Goal: Information Seeking & Learning: Learn about a topic

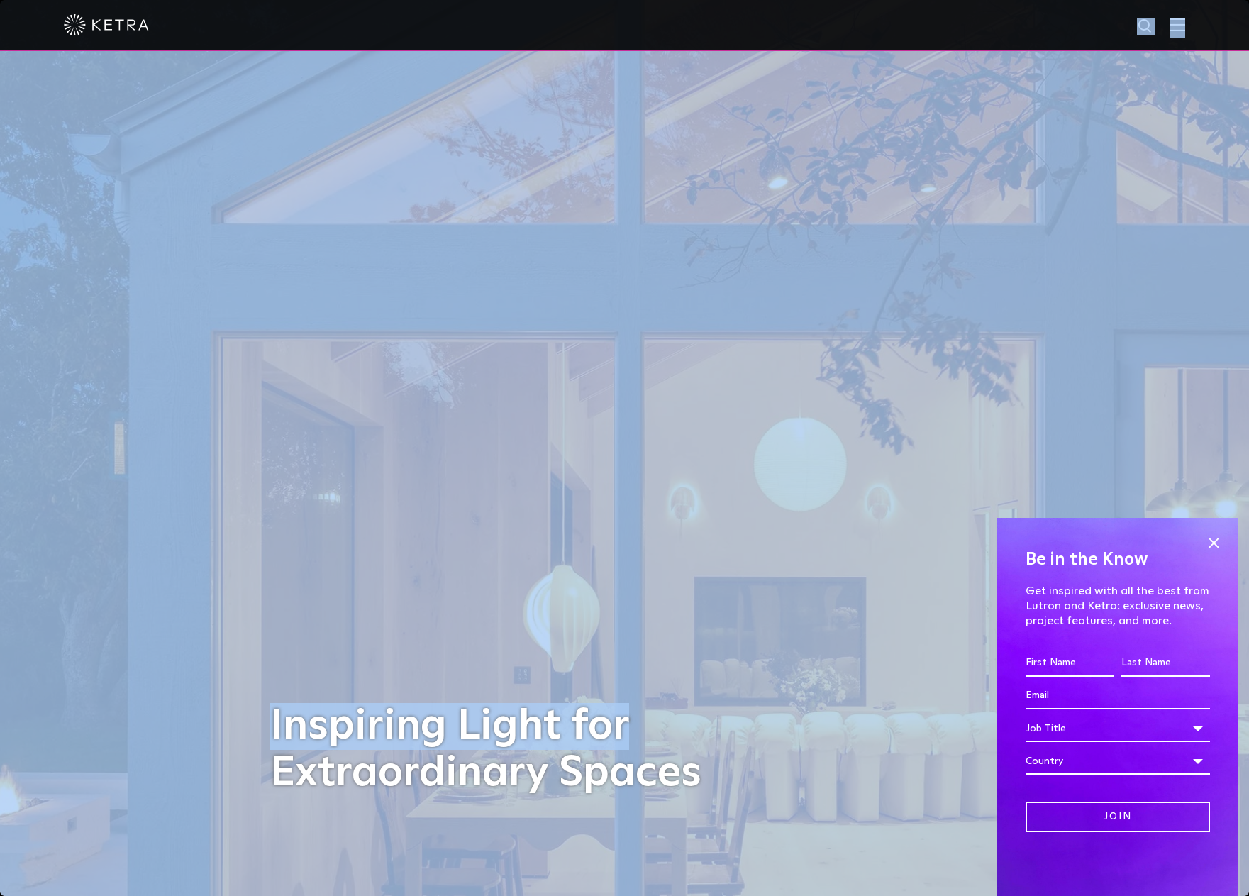
drag, startPoint x: 940, startPoint y: 15, endPoint x: 927, endPoint y: -44, distance: 60.3
click at [1007, 433] on img at bounding box center [625, 448] width 1624 height 1165
click at [960, 206] on div "Inspiring Light for Extraordinary Spaces" at bounding box center [624, 448] width 709 height 896
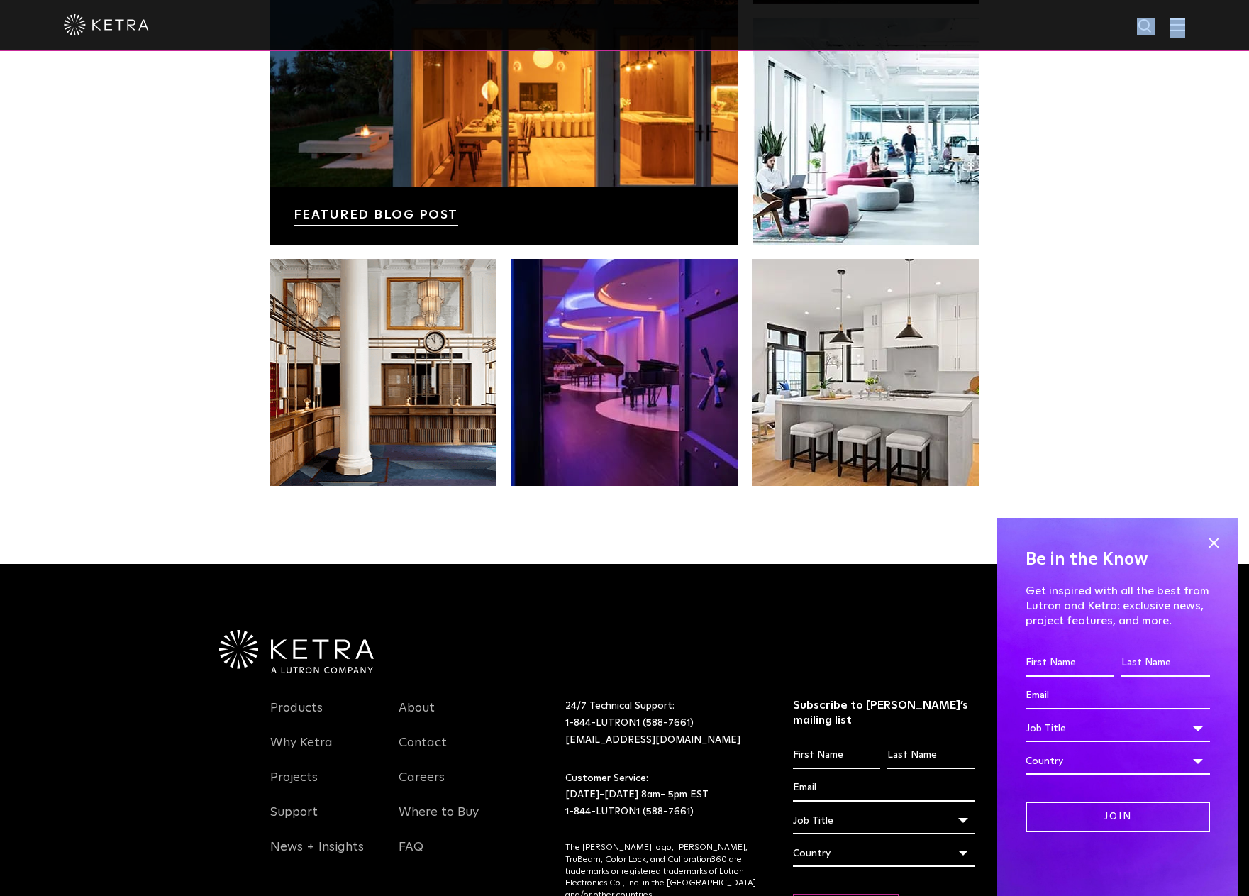
scroll to position [2984, 0]
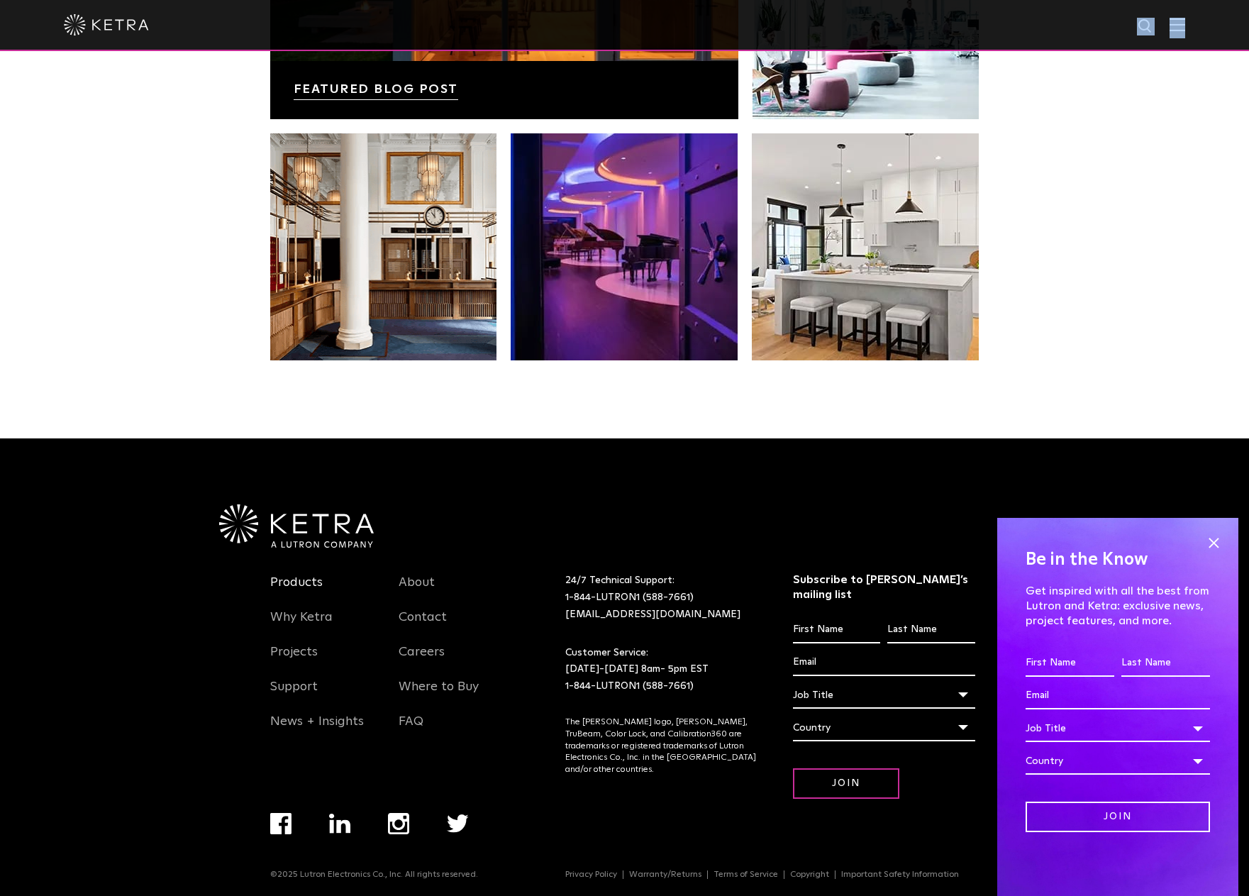
click at [282, 586] on link "Products" at bounding box center [296, 591] width 53 height 33
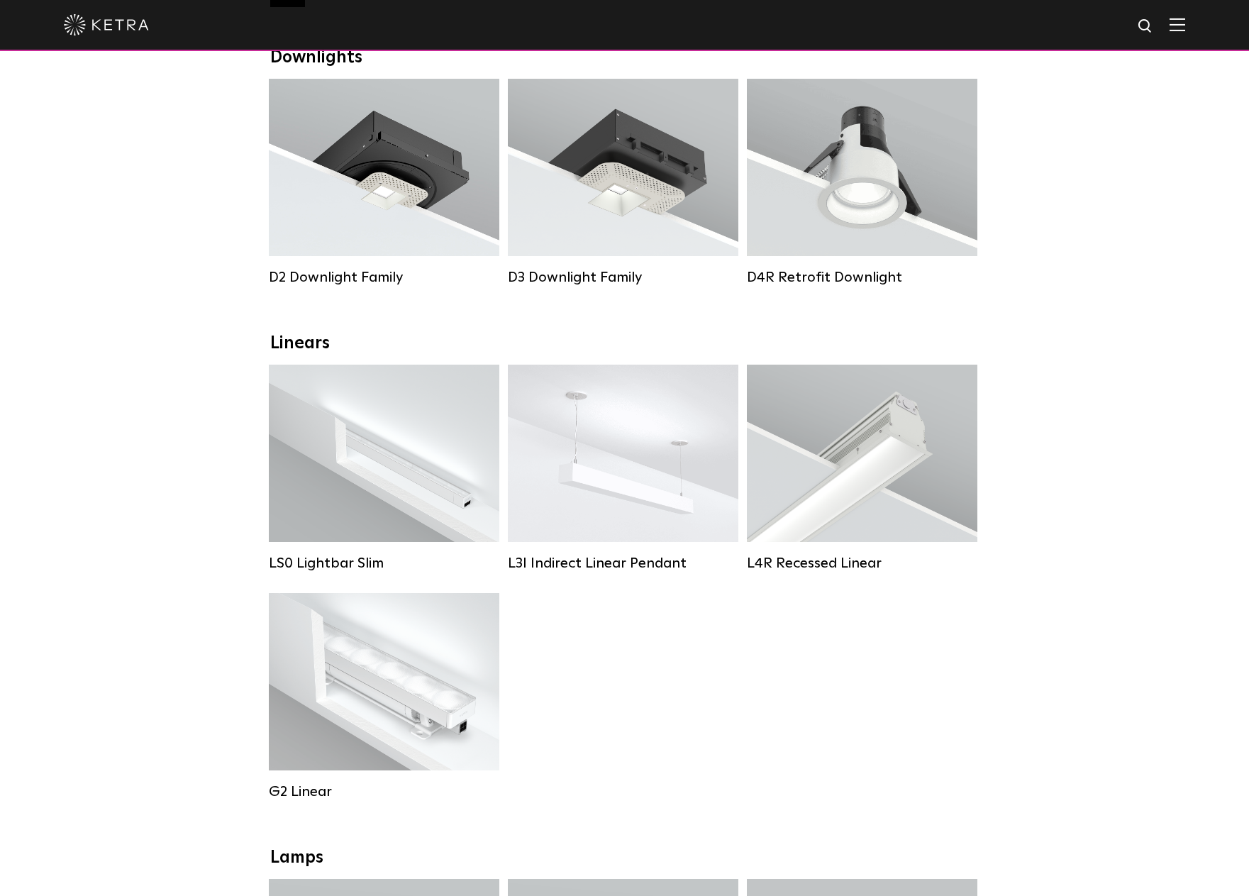
scroll to position [213, 0]
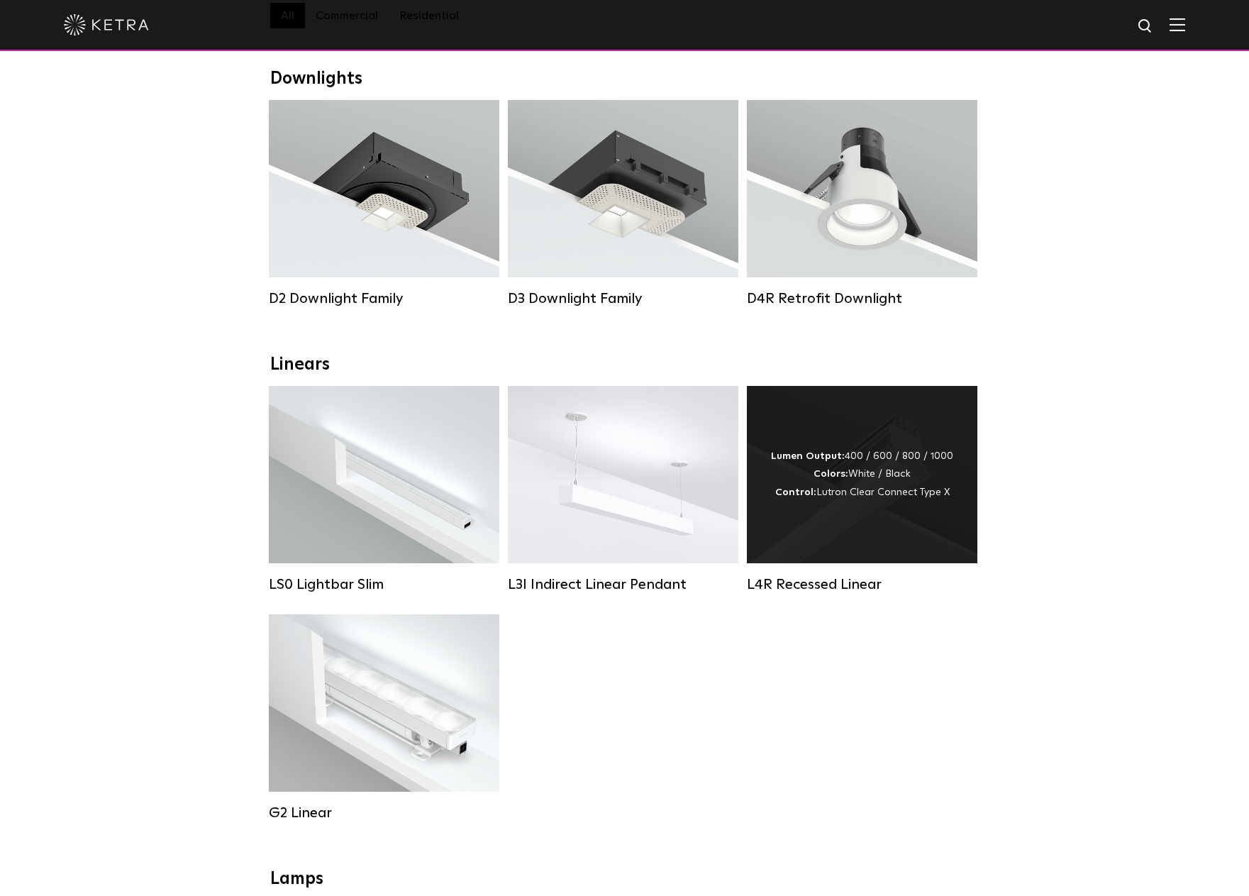
click at [864, 493] on div "Lumen Output: 400 / 600 / 800 / 1000 Colors: White / Black Control: Lutron Clea…" at bounding box center [862, 475] width 182 height 54
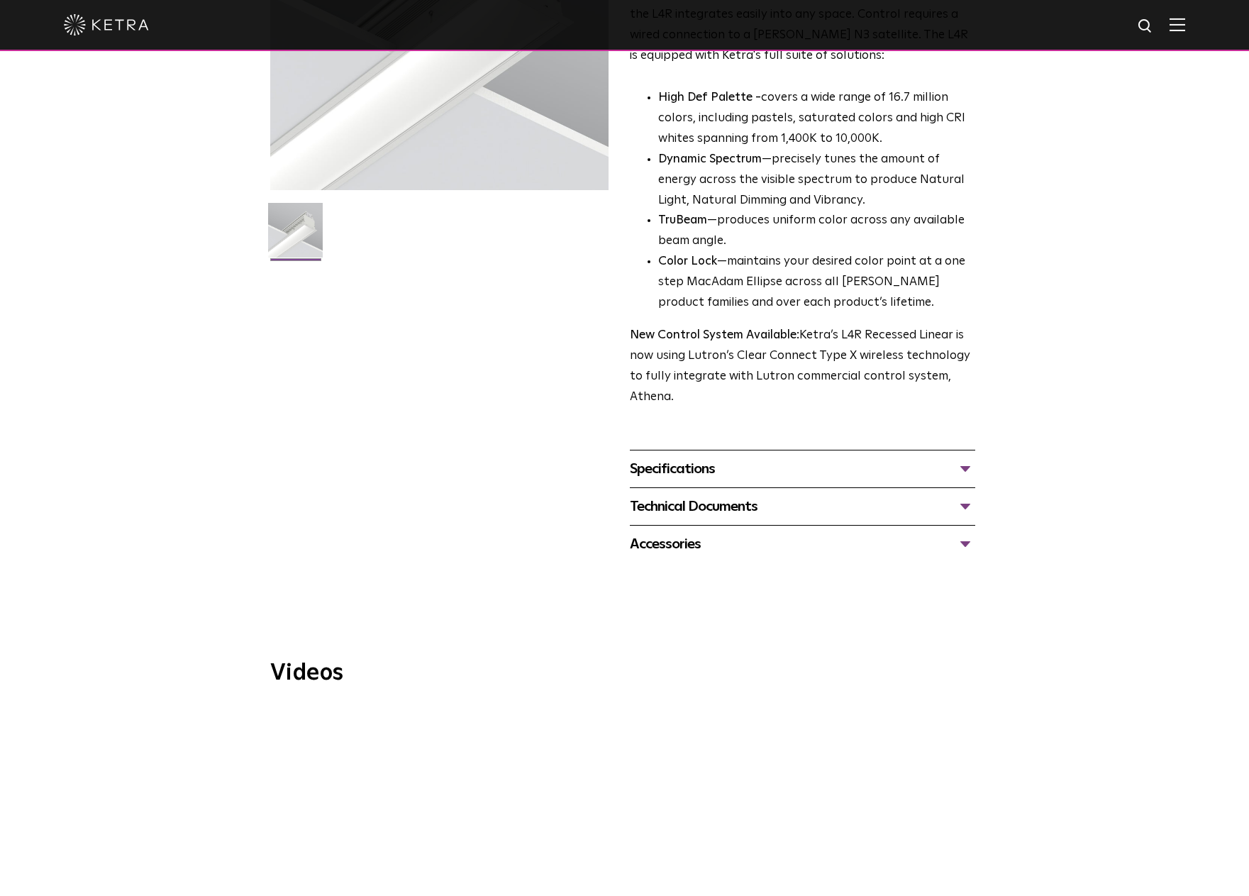
scroll to position [284, 0]
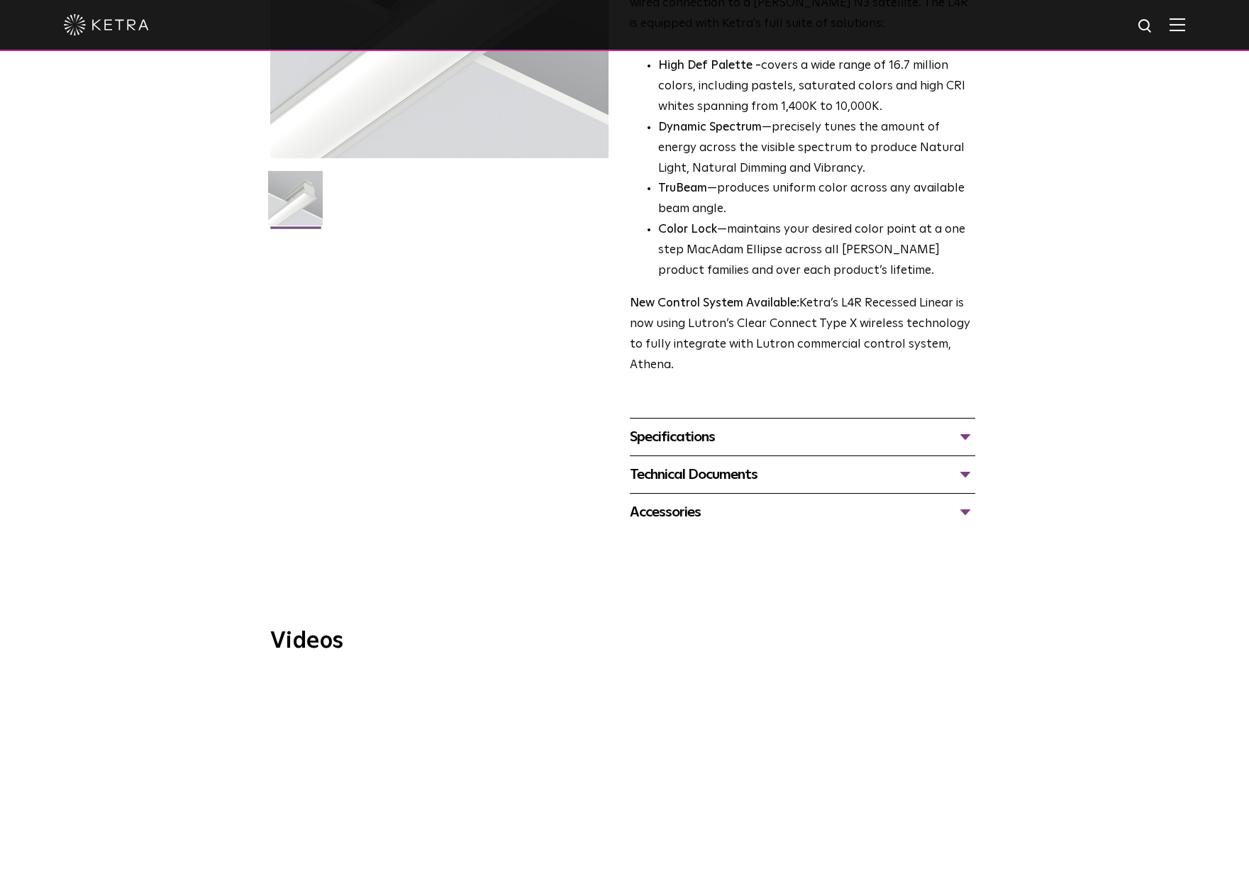
click at [754, 448] on div "Specifications" at bounding box center [803, 437] width 346 height 23
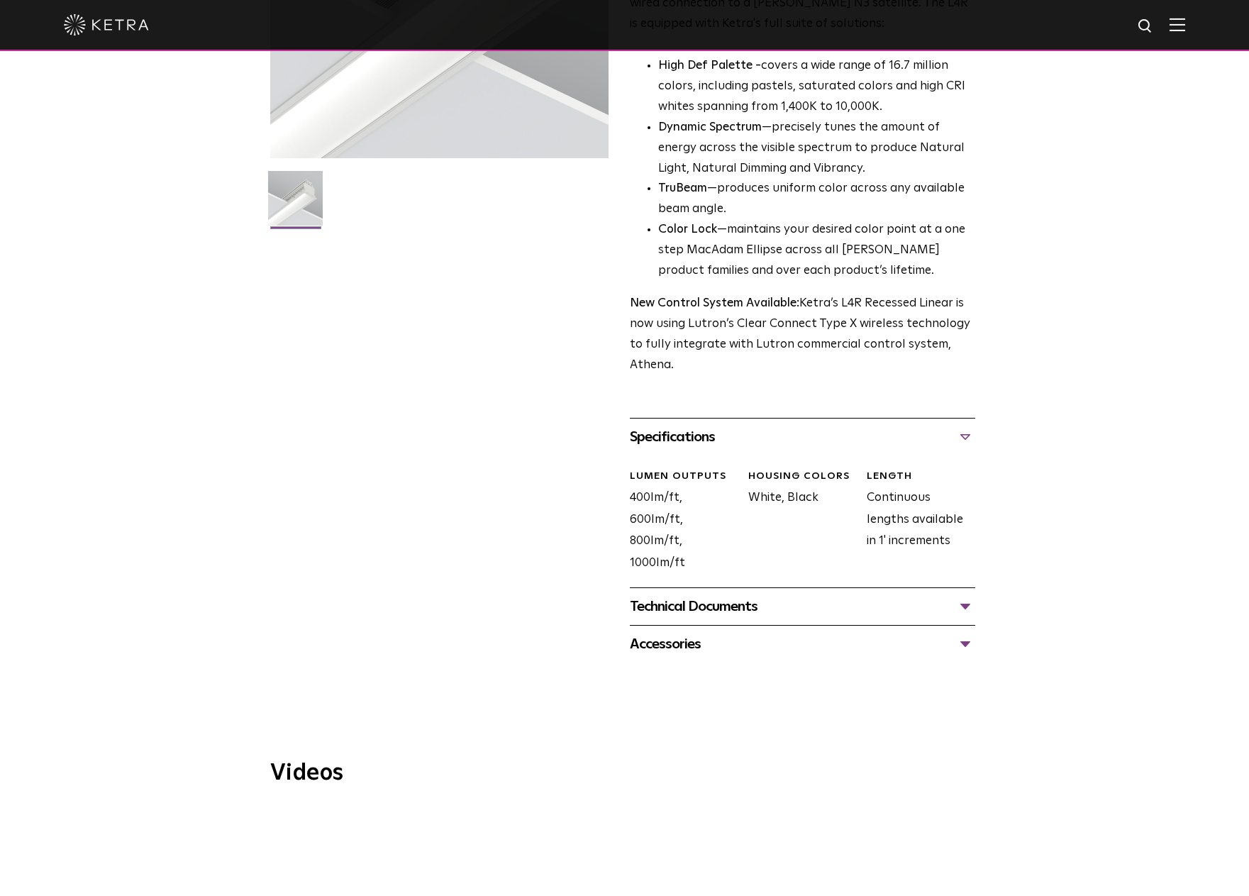
click at [729, 598] on div "Technical Documents" at bounding box center [803, 606] width 346 height 23
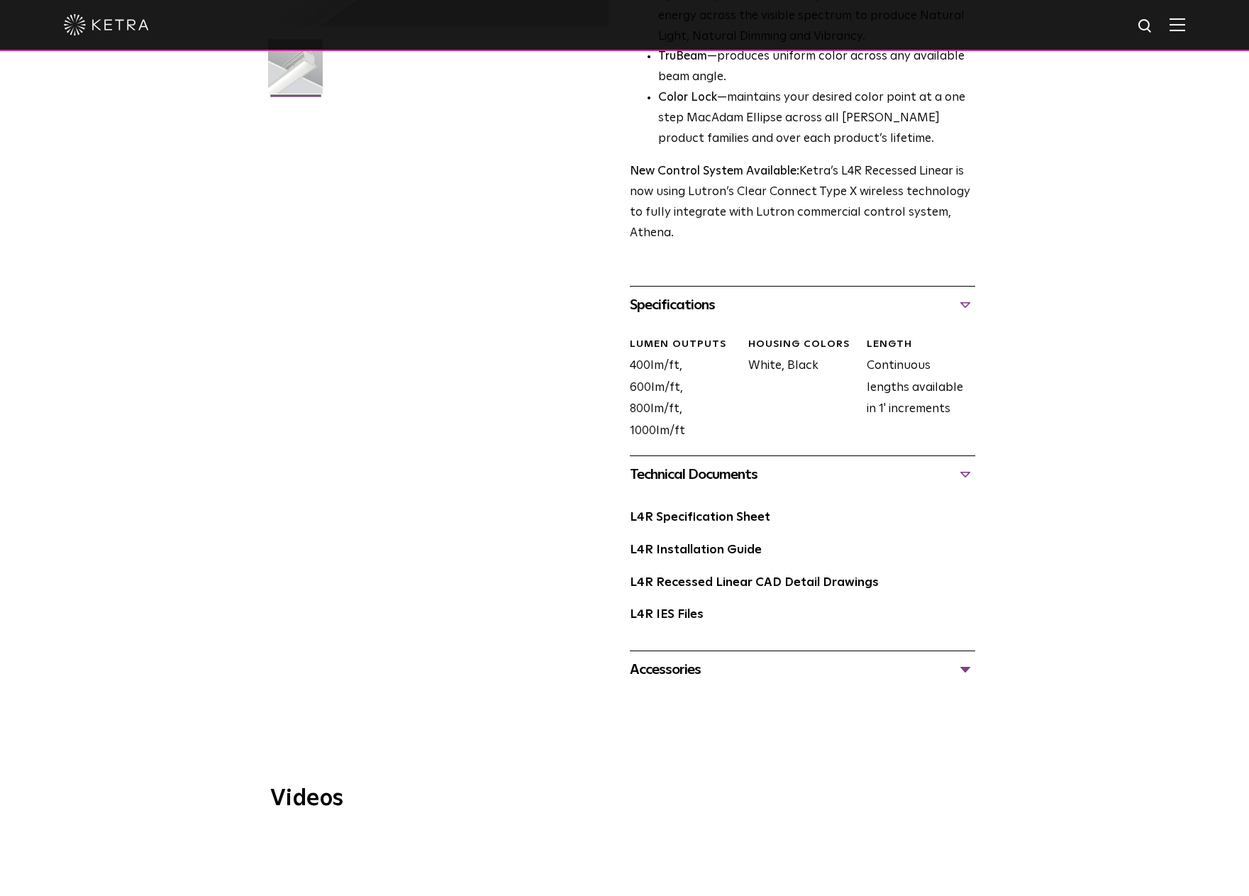
scroll to position [426, 0]
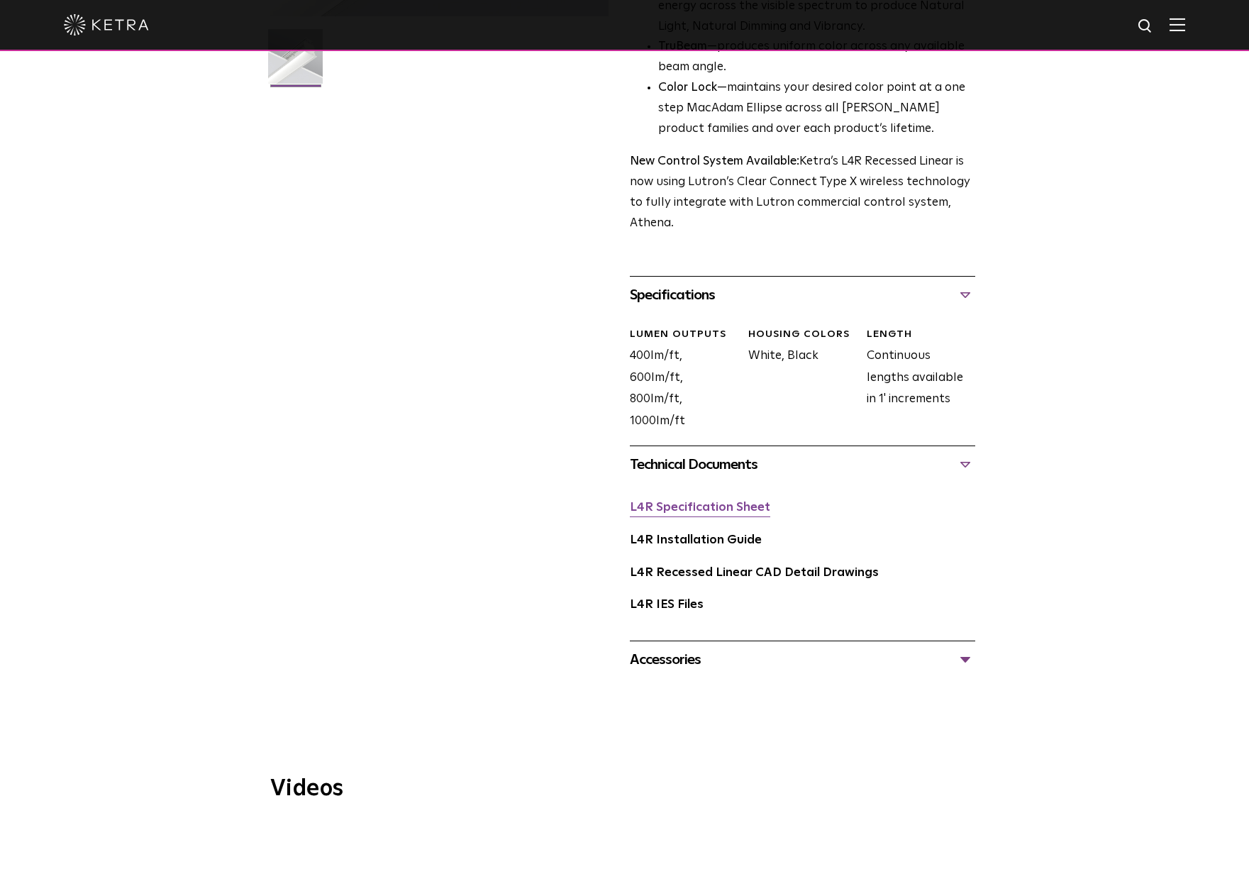
click at [704, 511] on link "L4R Specification Sheet" at bounding box center [700, 508] width 140 height 12
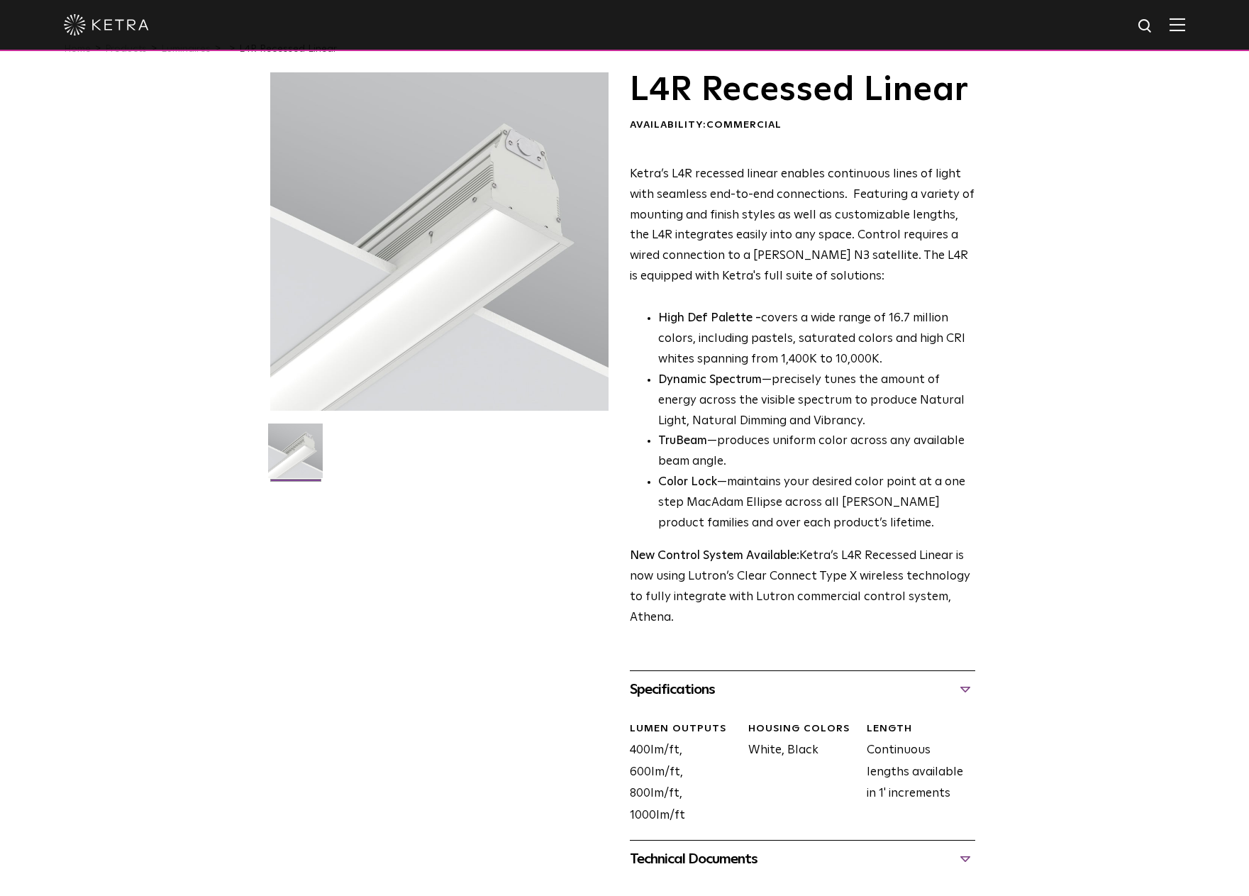
scroll to position [0, 0]
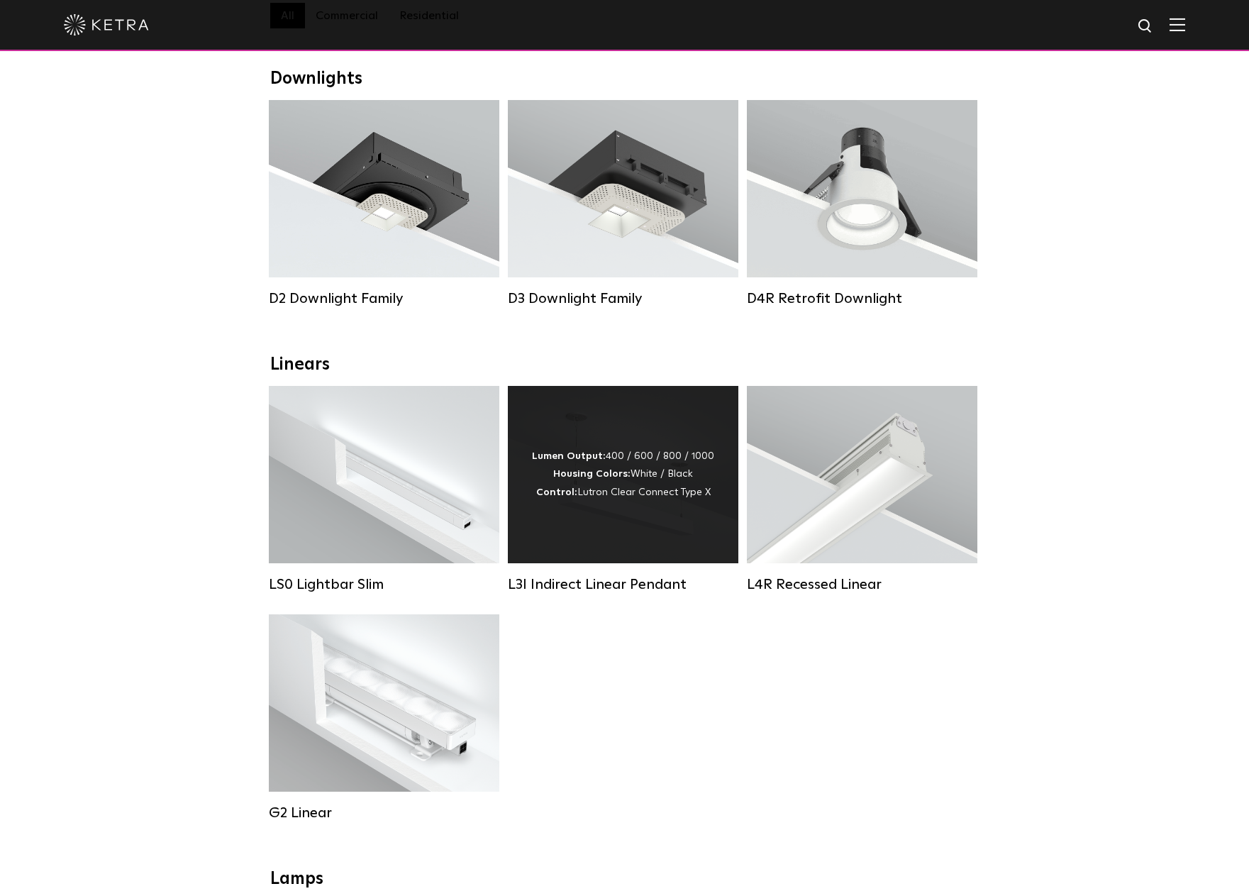
click at [573, 527] on div "Lumen Output: 400 / 600 / 800 / 1000 Housing Colors: White / Black Control: Lut…" at bounding box center [623, 474] width 231 height 177
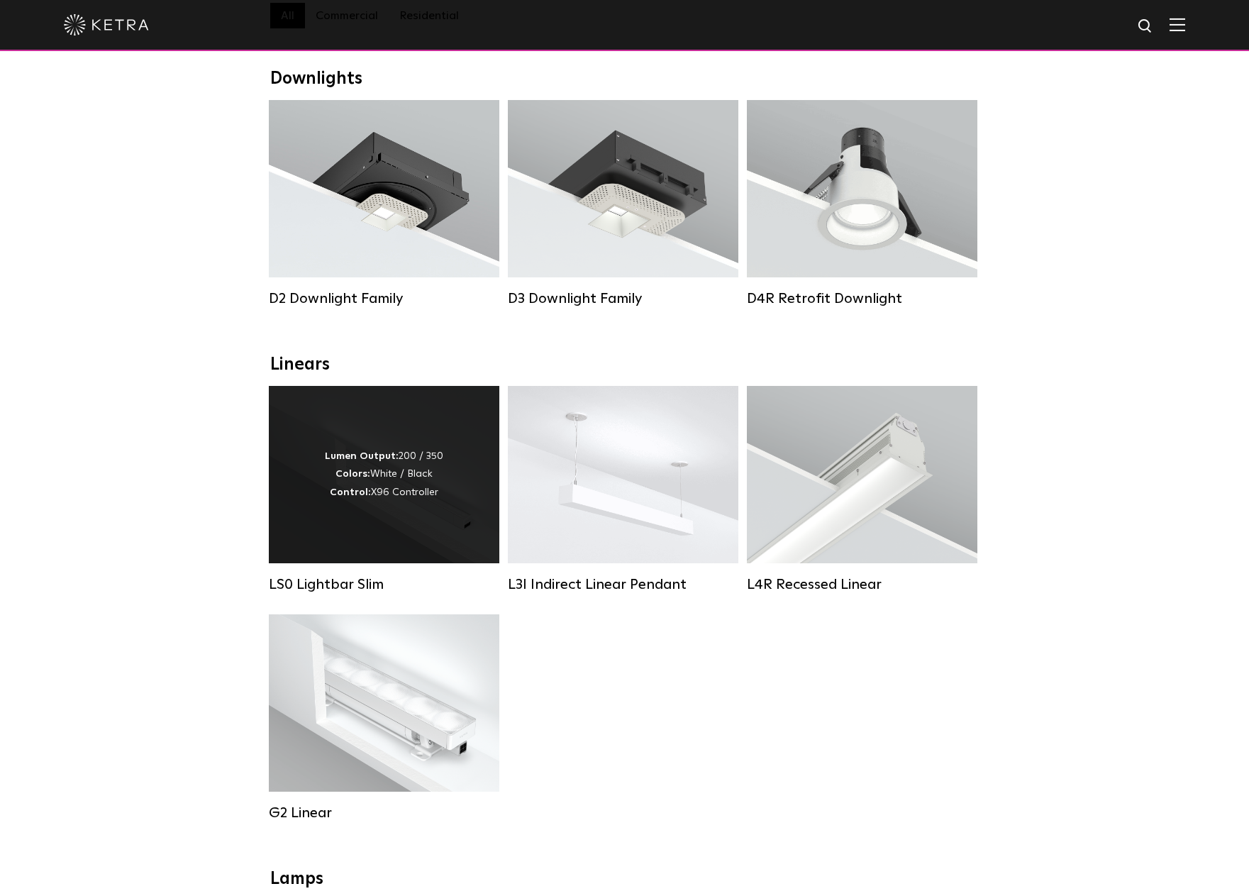
click at [409, 526] on div "Lumen Output: 200 / 350 Colors: White / Black Control: X96 Controller" at bounding box center [384, 474] width 231 height 177
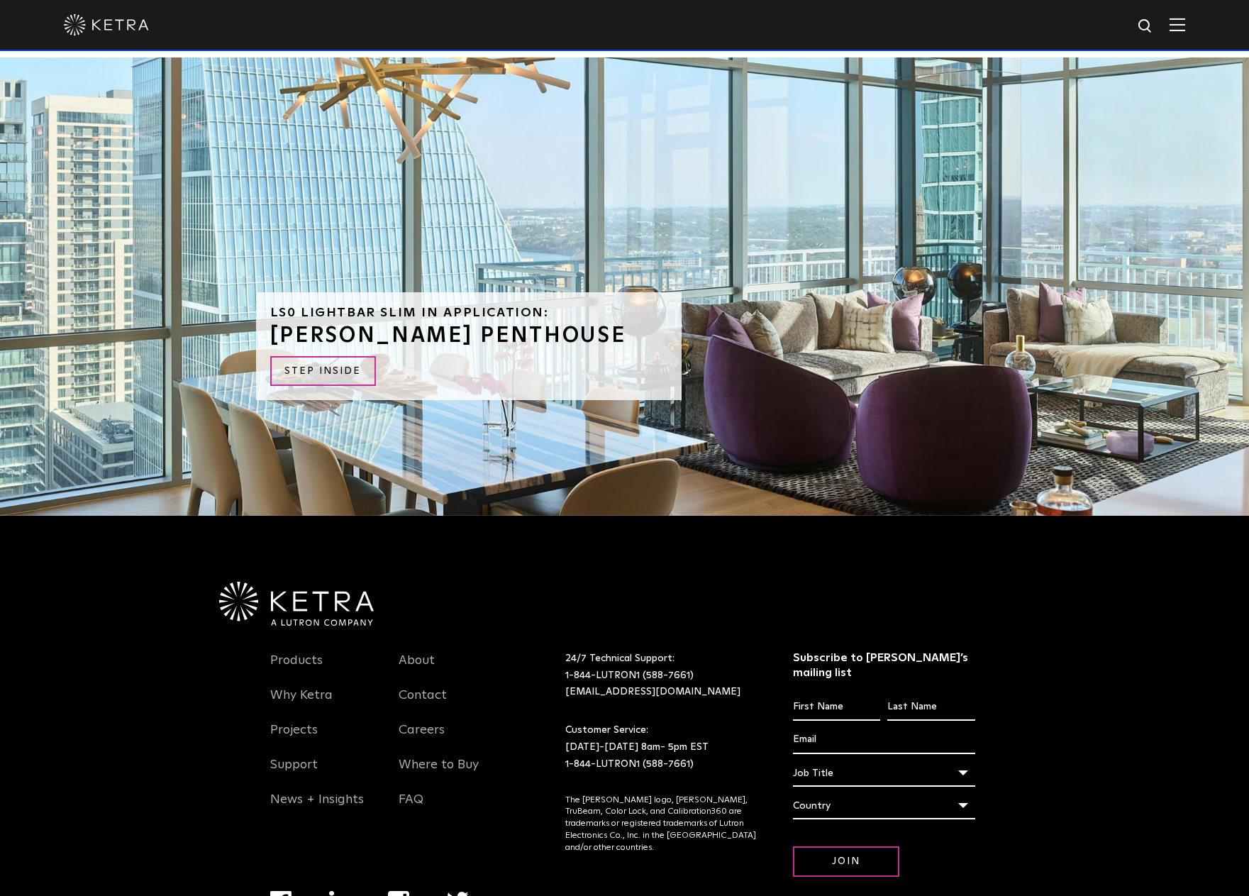
scroll to position [4079, 0]
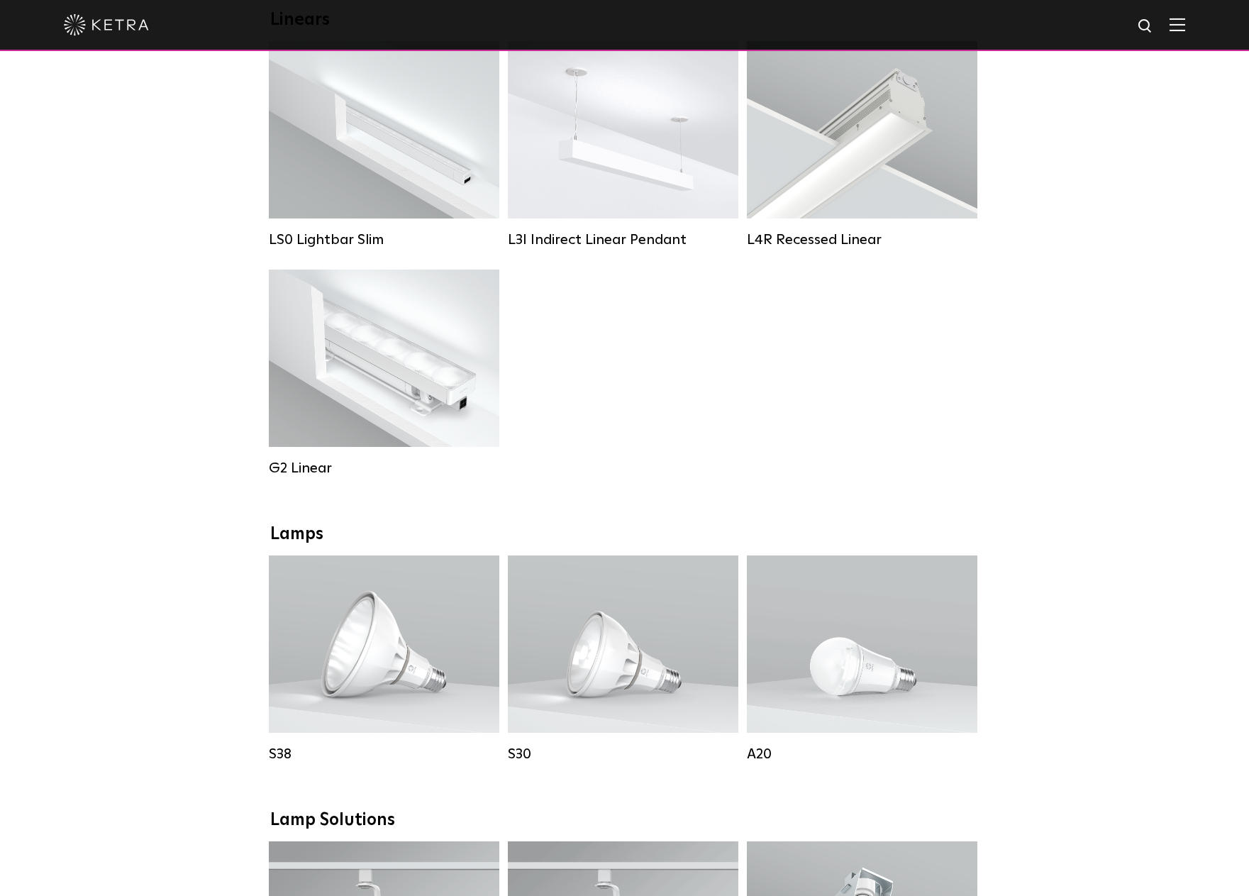
scroll to position [709, 0]
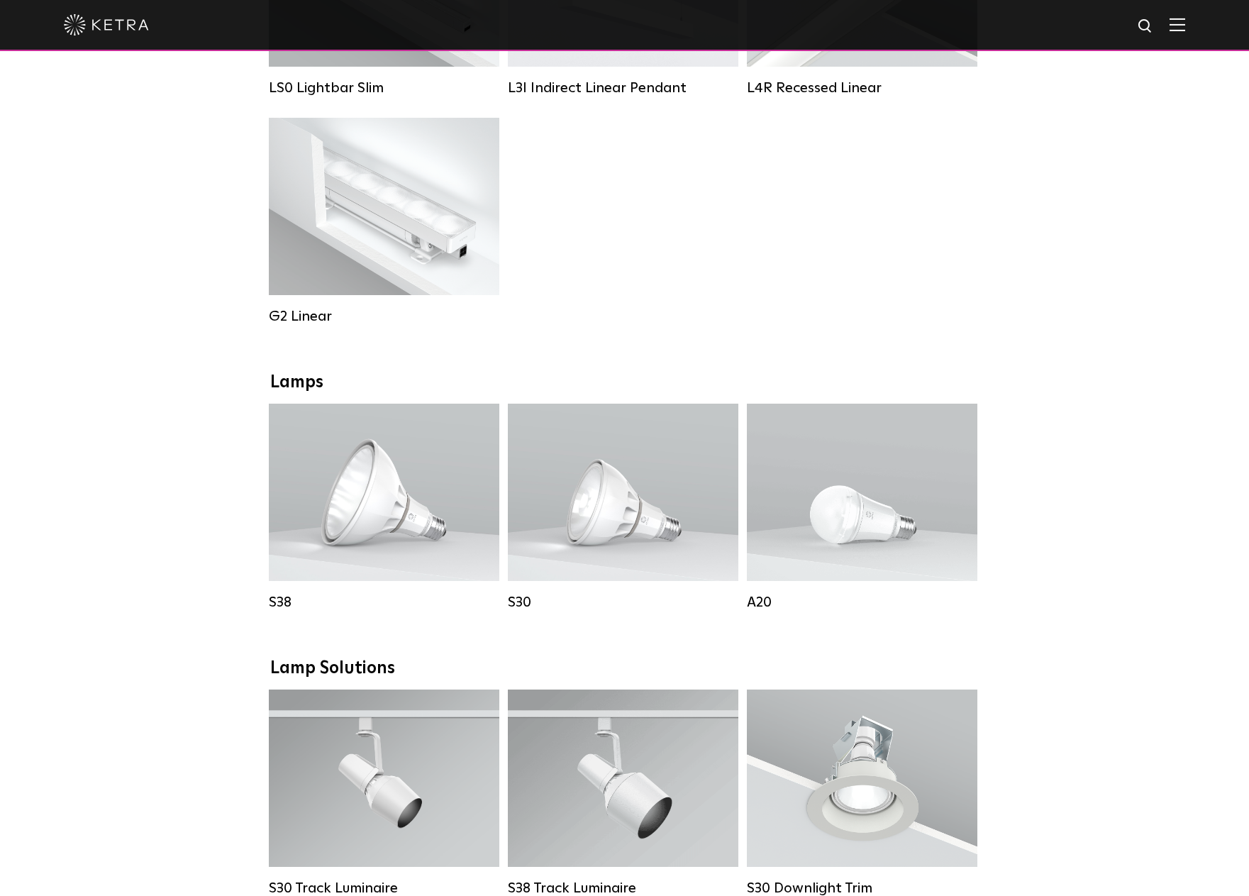
click at [1035, 375] on div "Downlights D2 Downlight Family Lumen Output: 1200 Colors: White / Black / Gloss…" at bounding box center [624, 673] width 1249 height 2203
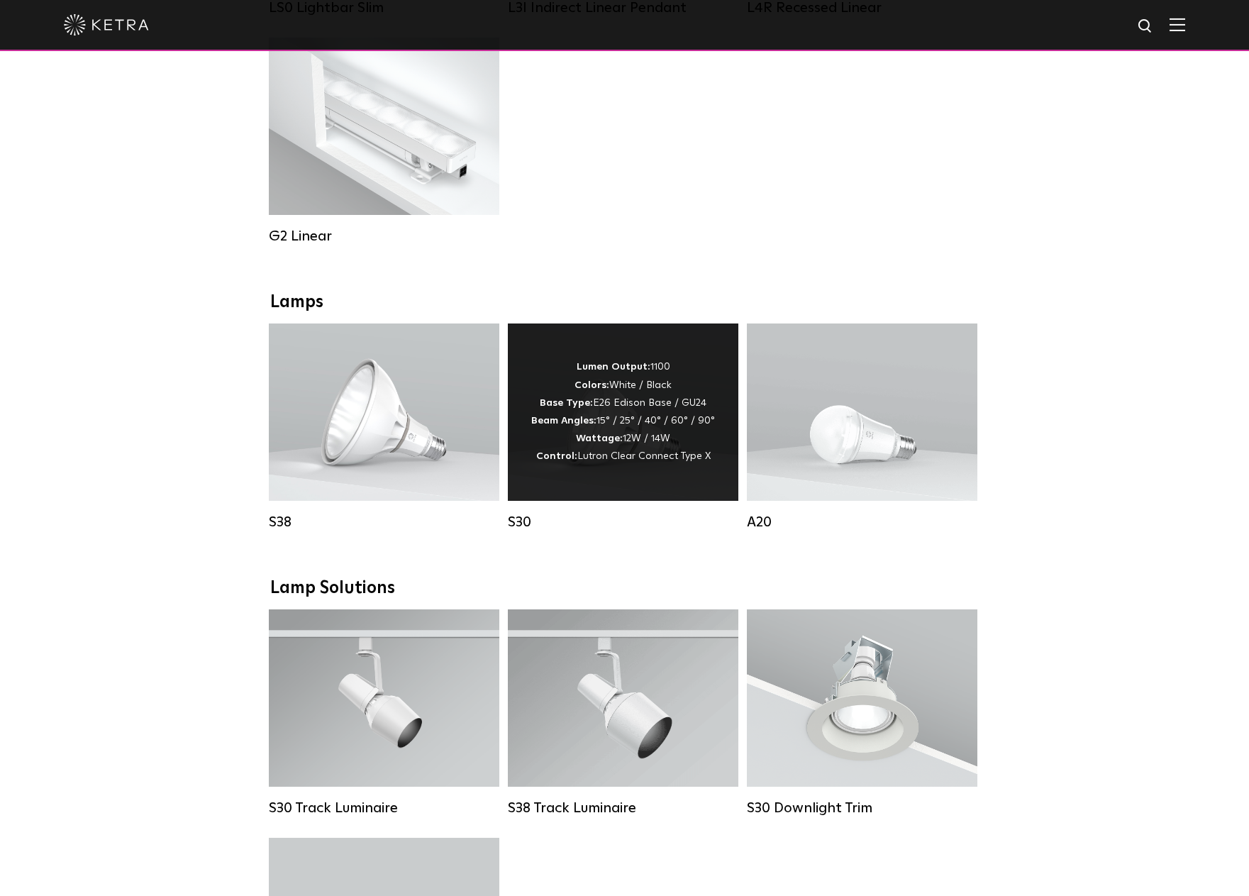
scroll to position [435, 0]
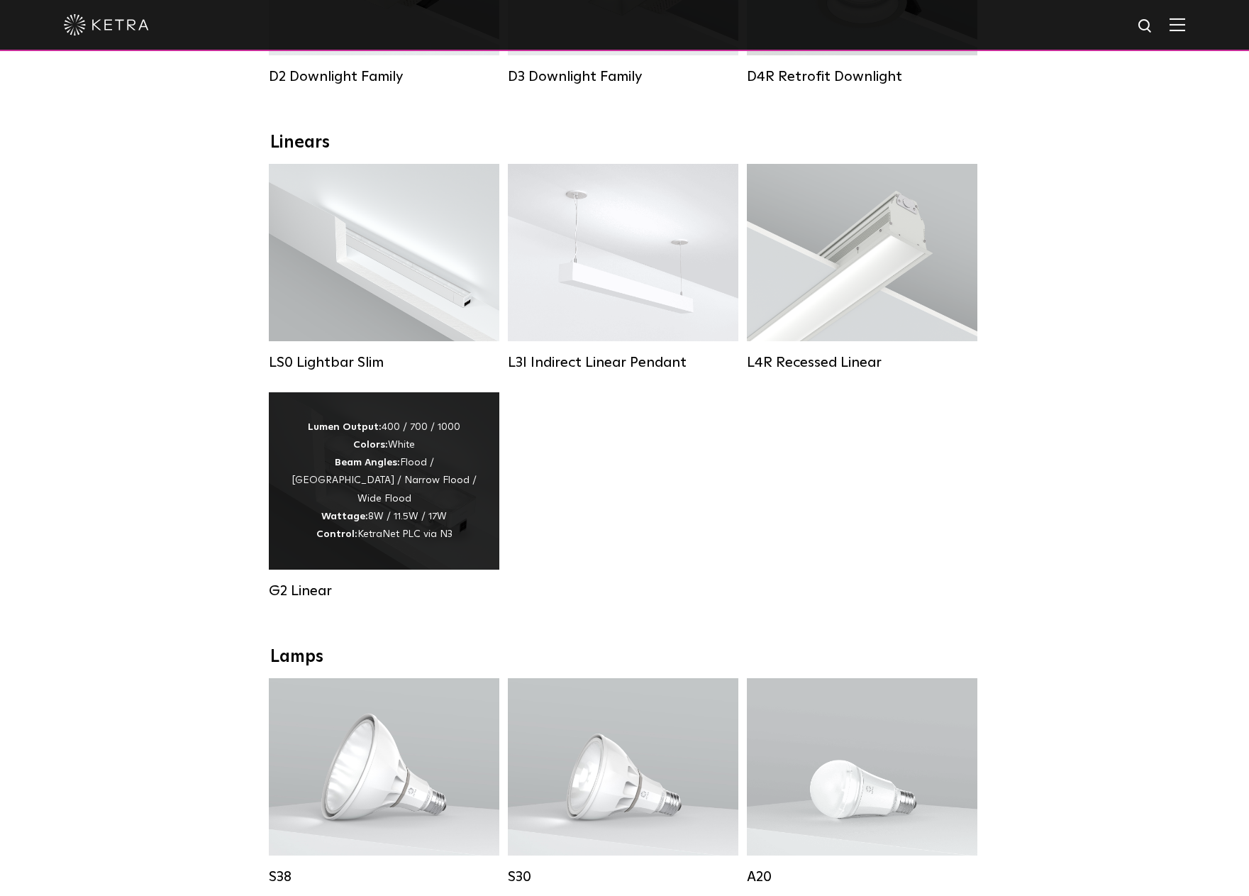
click at [402, 477] on div "Lumen Output: 400 / 700 / 1000 Colors: White Beam Angles: Flood / Graze / Narro…" at bounding box center [384, 481] width 188 height 125
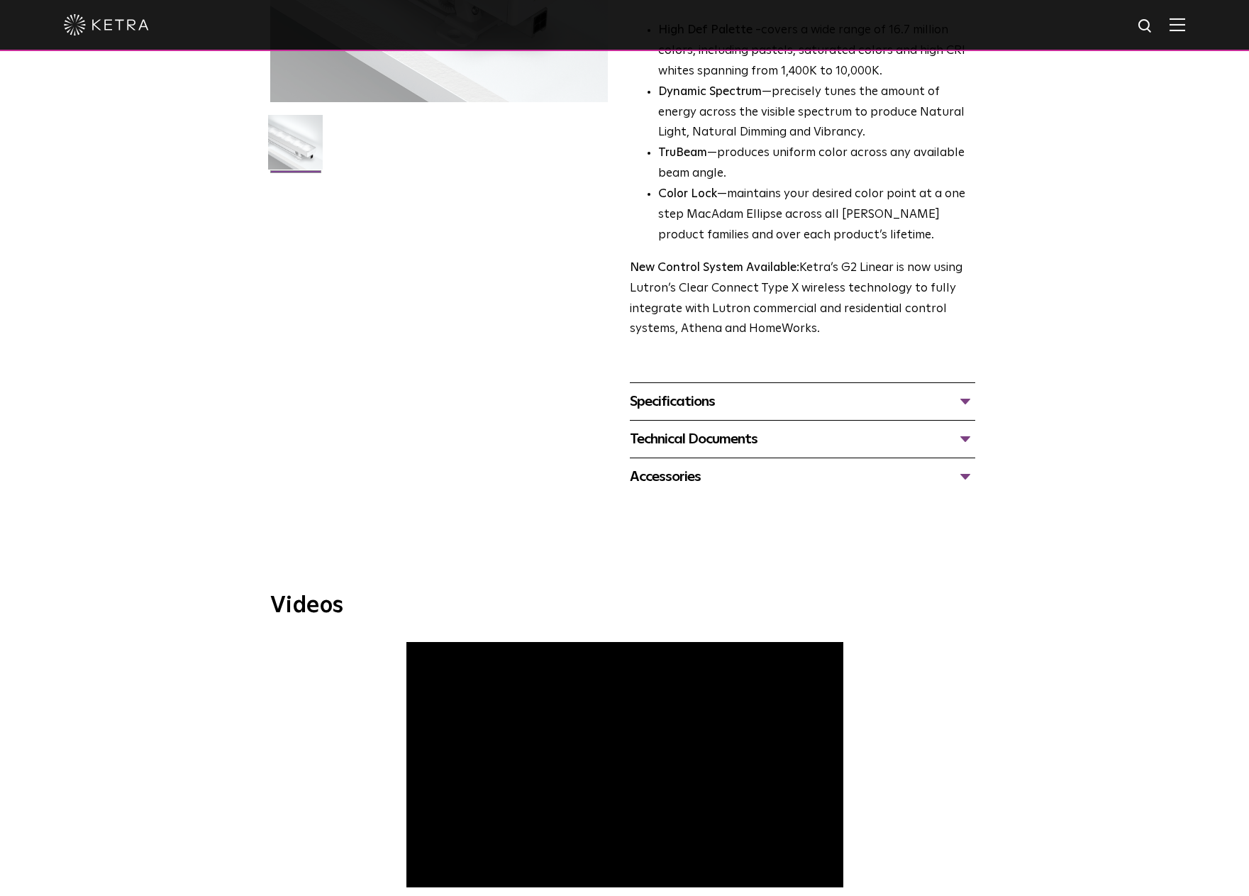
scroll to position [182, 0]
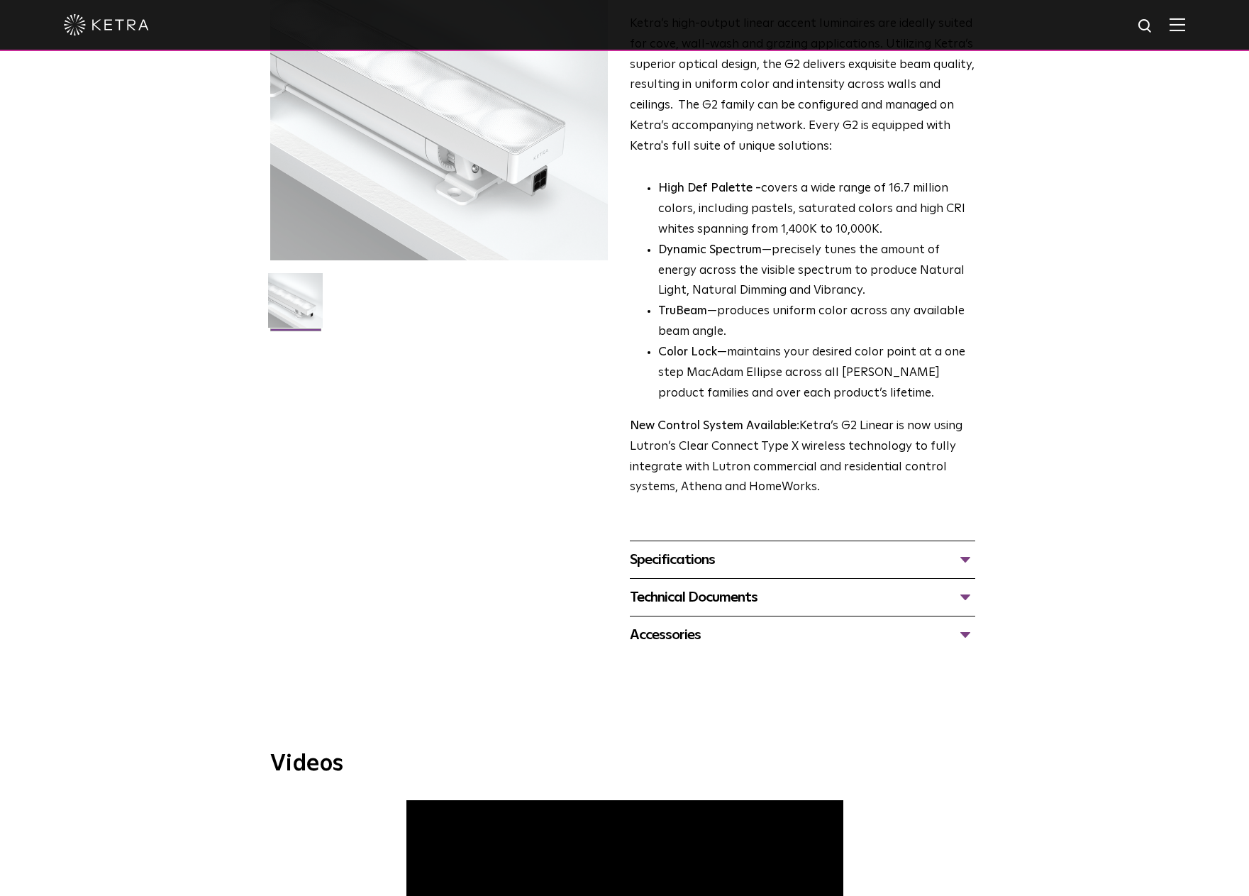
click at [688, 561] on div "Specifications" at bounding box center [803, 559] width 346 height 23
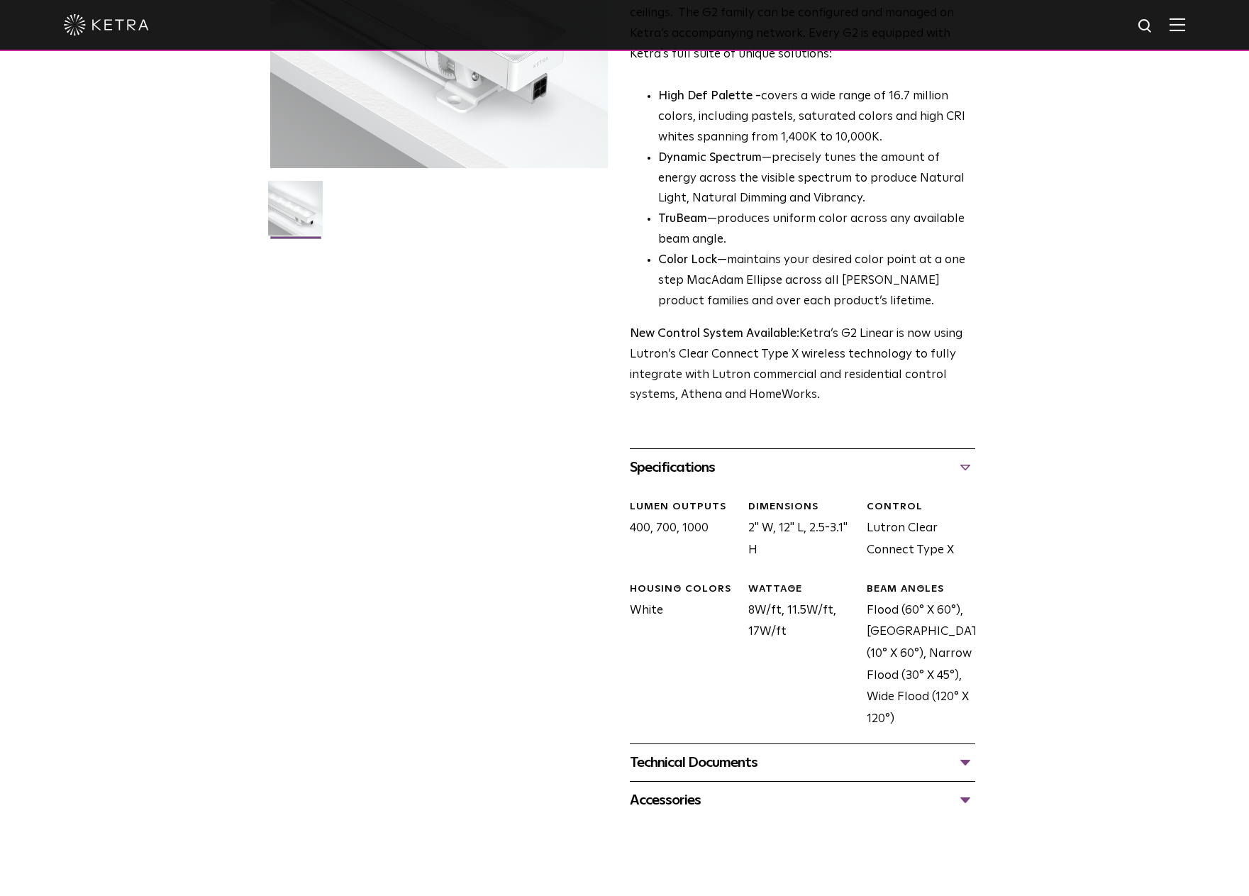
scroll to position [284, 0]
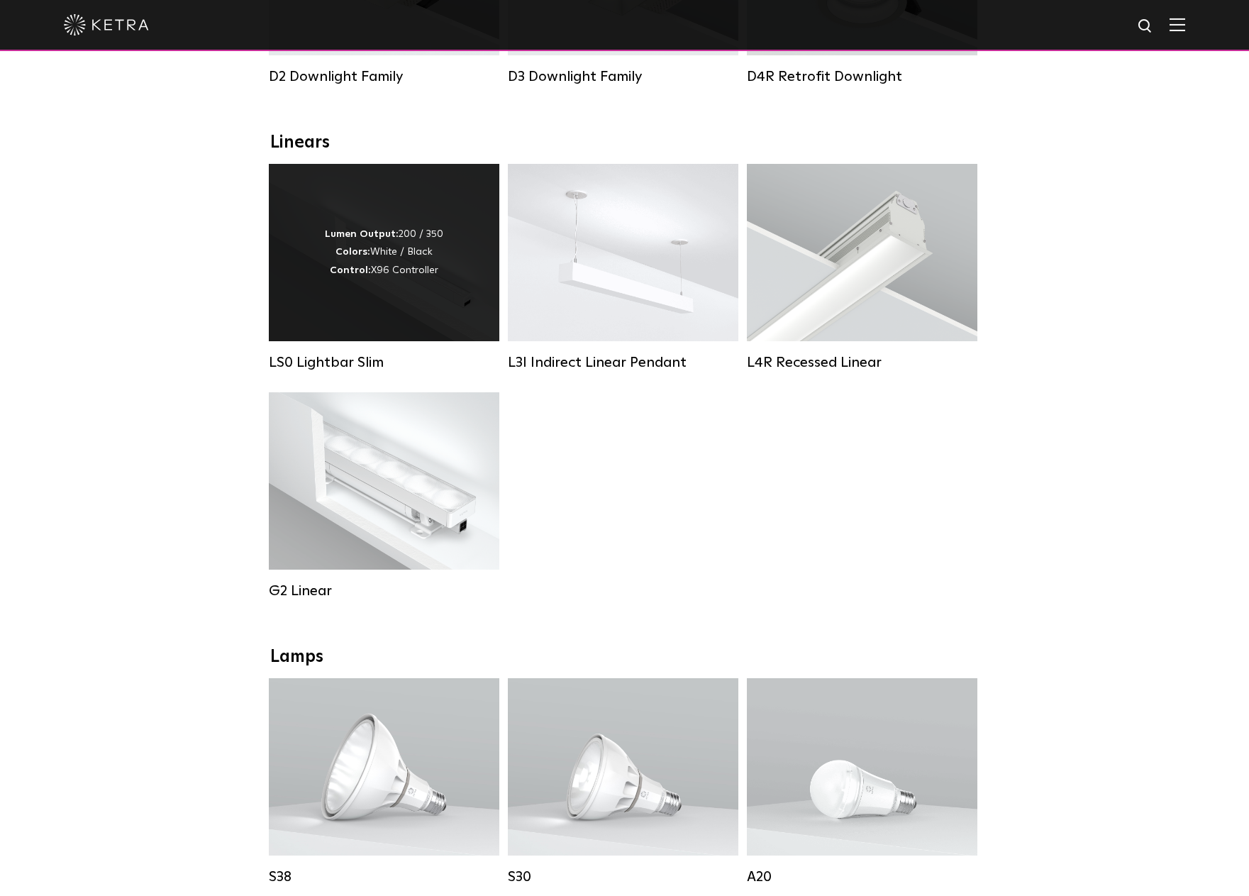
click at [417, 306] on div "Lumen Output: 200 / 350 Colors: White / Black Control: X96 Controller" at bounding box center [384, 252] width 231 height 177
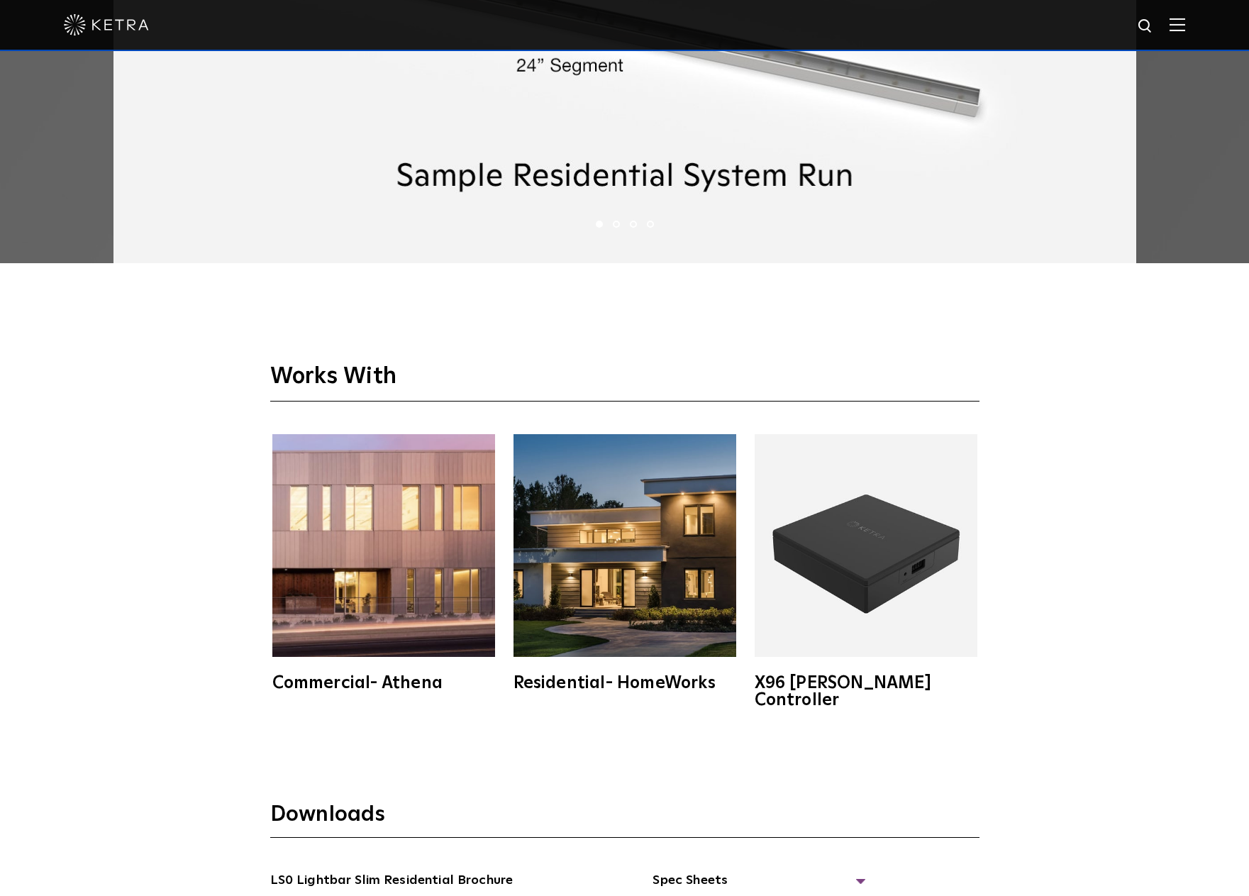
scroll to position [2909, 0]
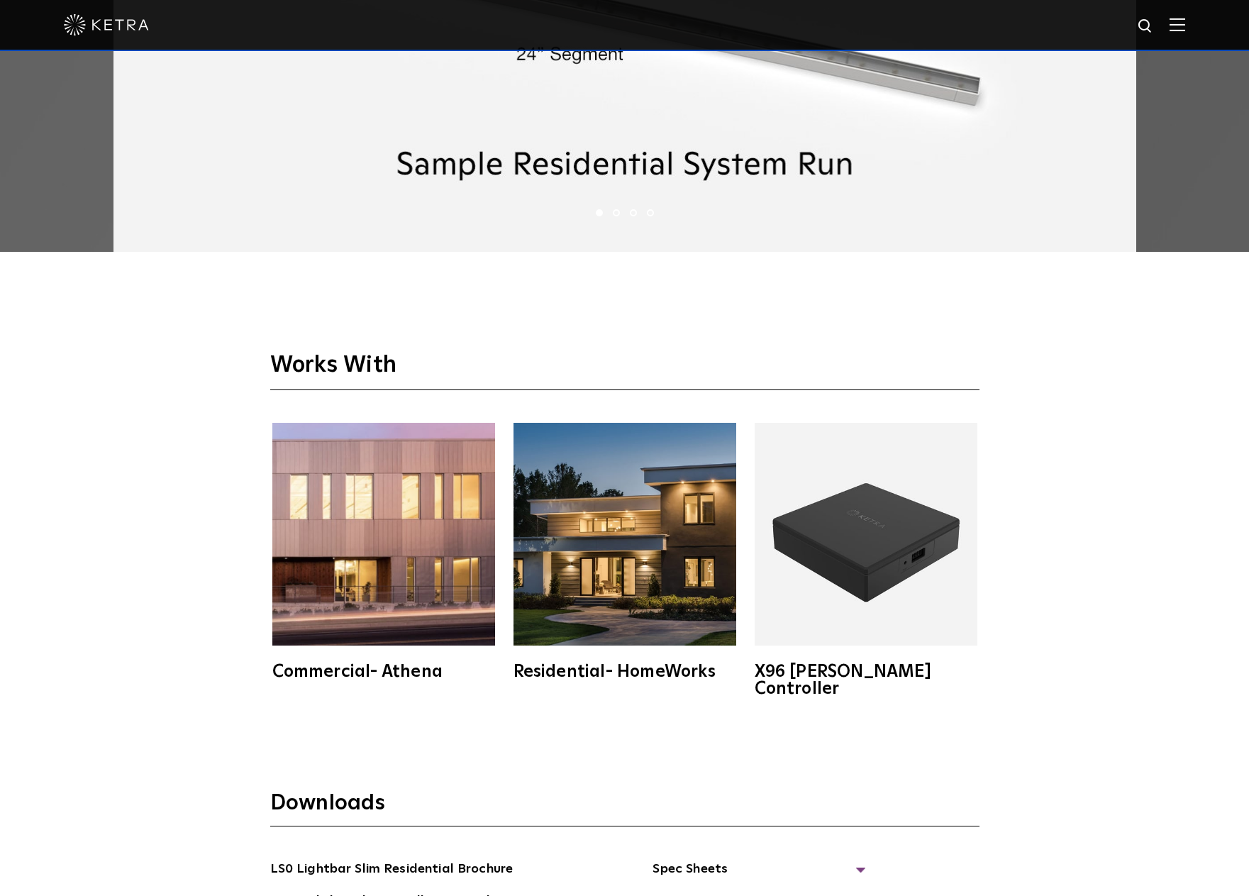
click at [616, 214] on li "2" at bounding box center [616, 212] width 7 height 7
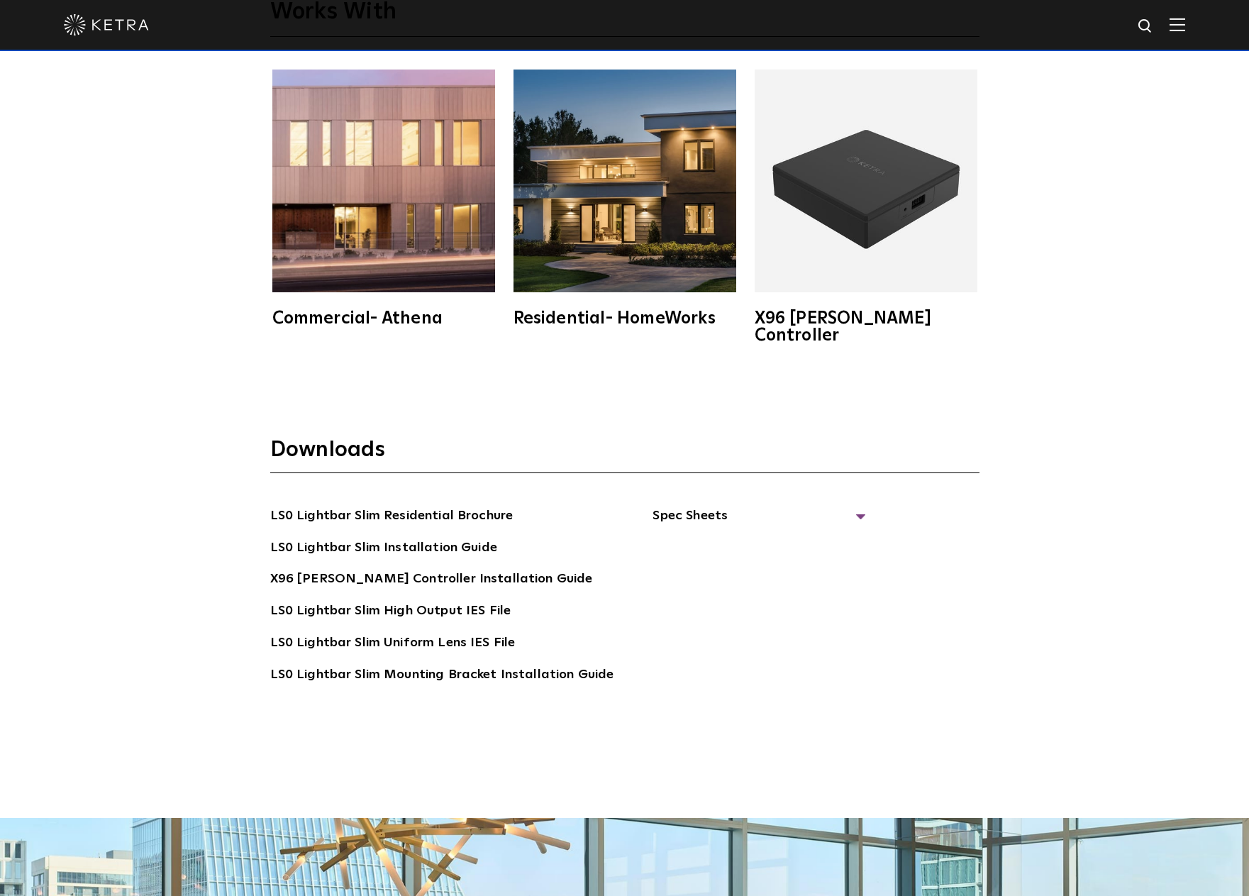
scroll to position [3264, 0]
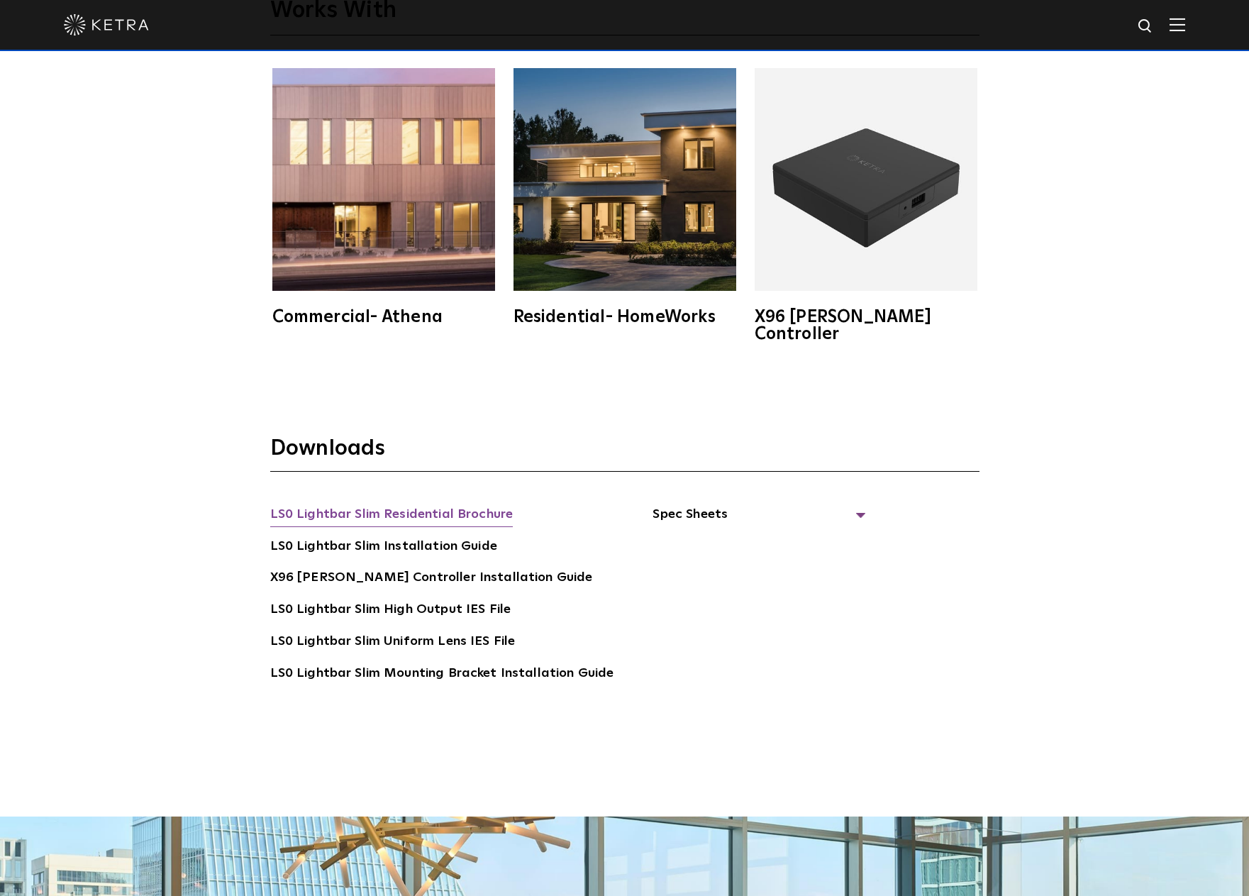
click at [448, 504] on link "LS0 Lightbar Slim Residential Brochure" at bounding box center [391, 515] width 243 height 23
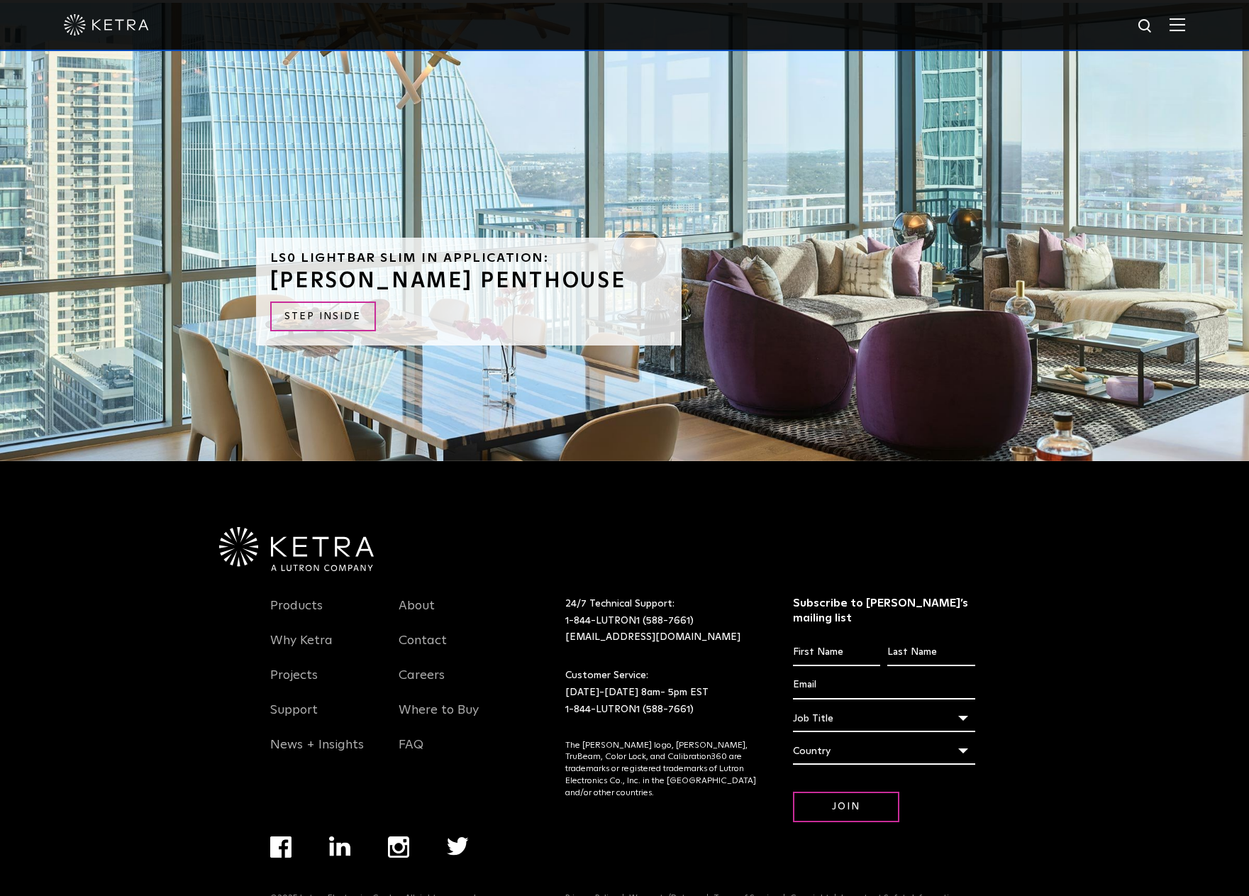
scroll to position [4079, 0]
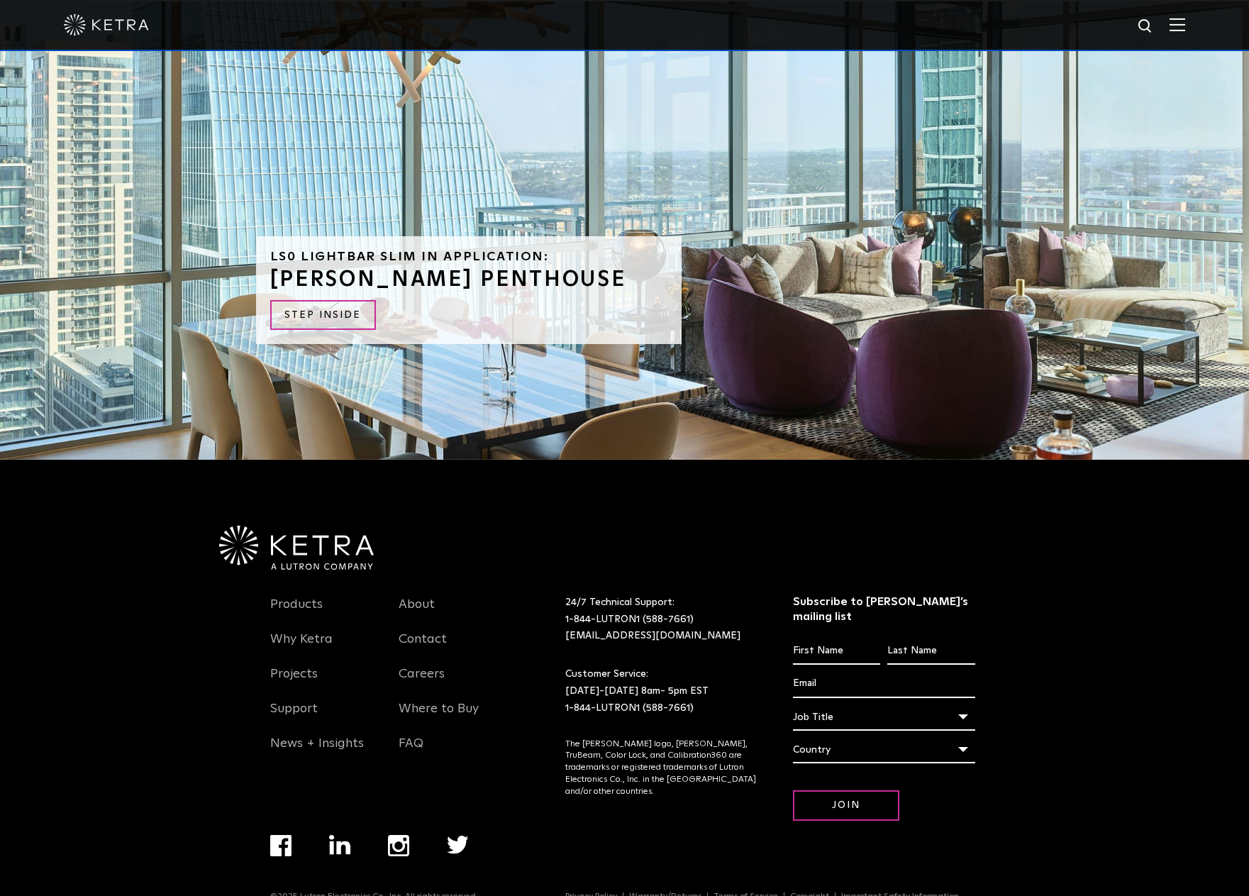
click at [1015, 596] on div "Products Why Ketra Projects Support News + Insights About Contact Careers Where…" at bounding box center [625, 731] width 823 height 322
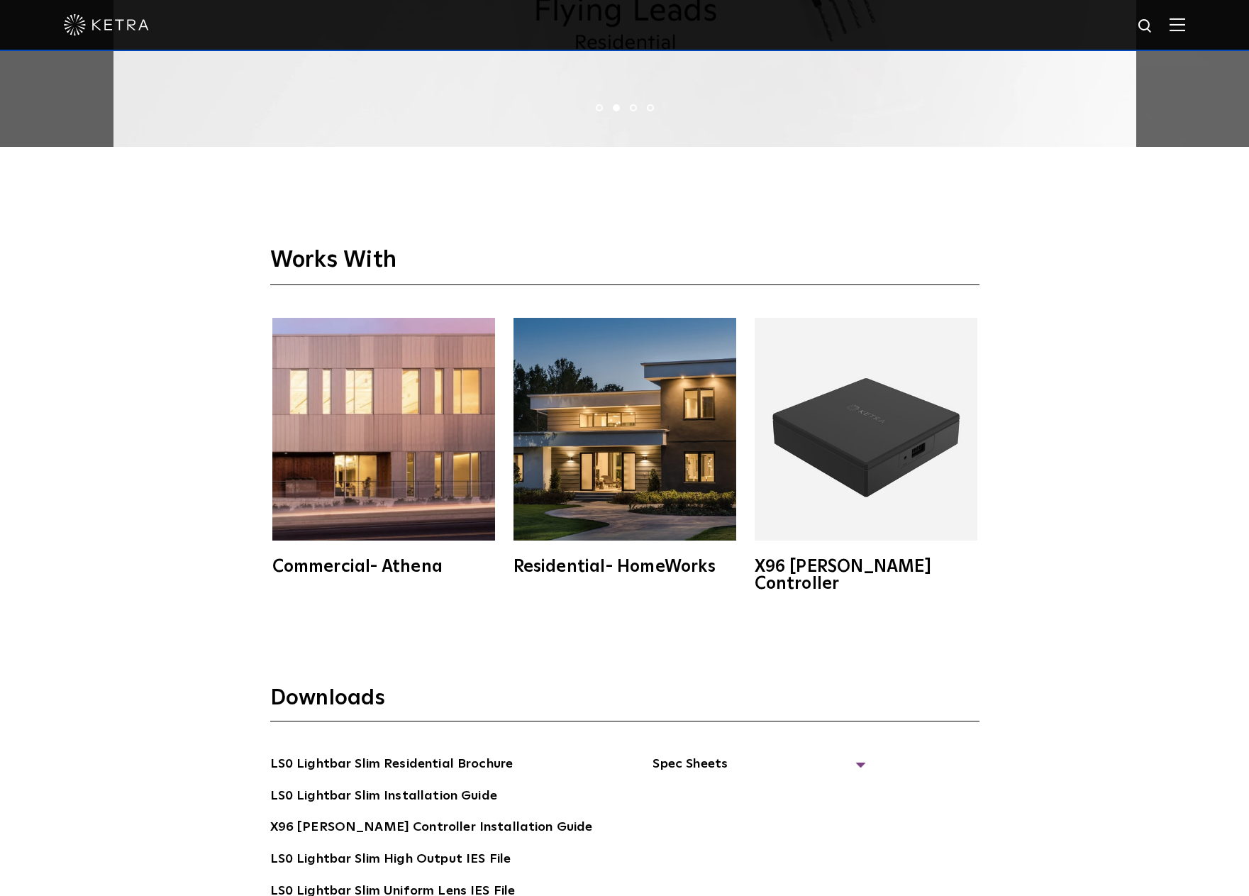
scroll to position [3015, 0]
click at [859, 451] on img at bounding box center [866, 428] width 223 height 223
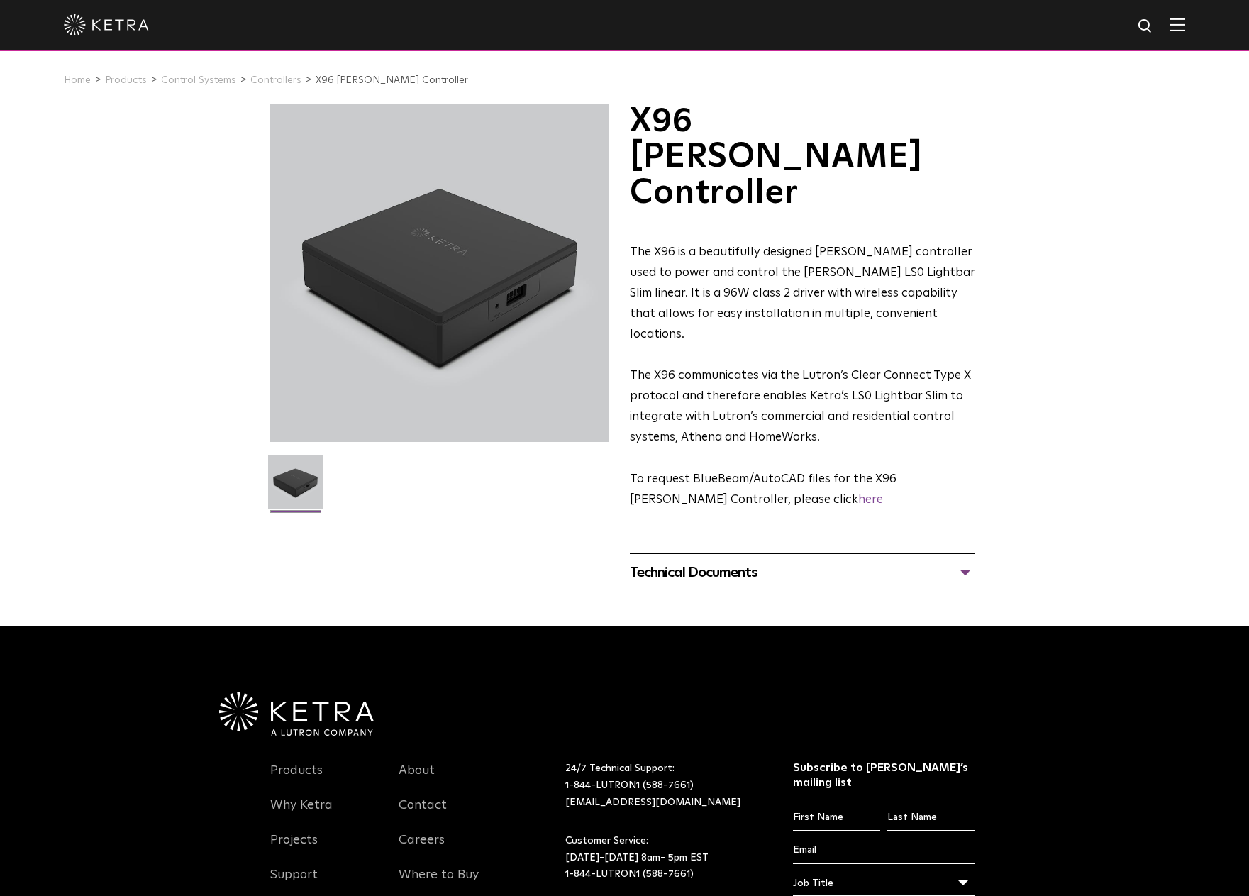
click at [737, 561] on div "Technical Documents" at bounding box center [803, 572] width 346 height 23
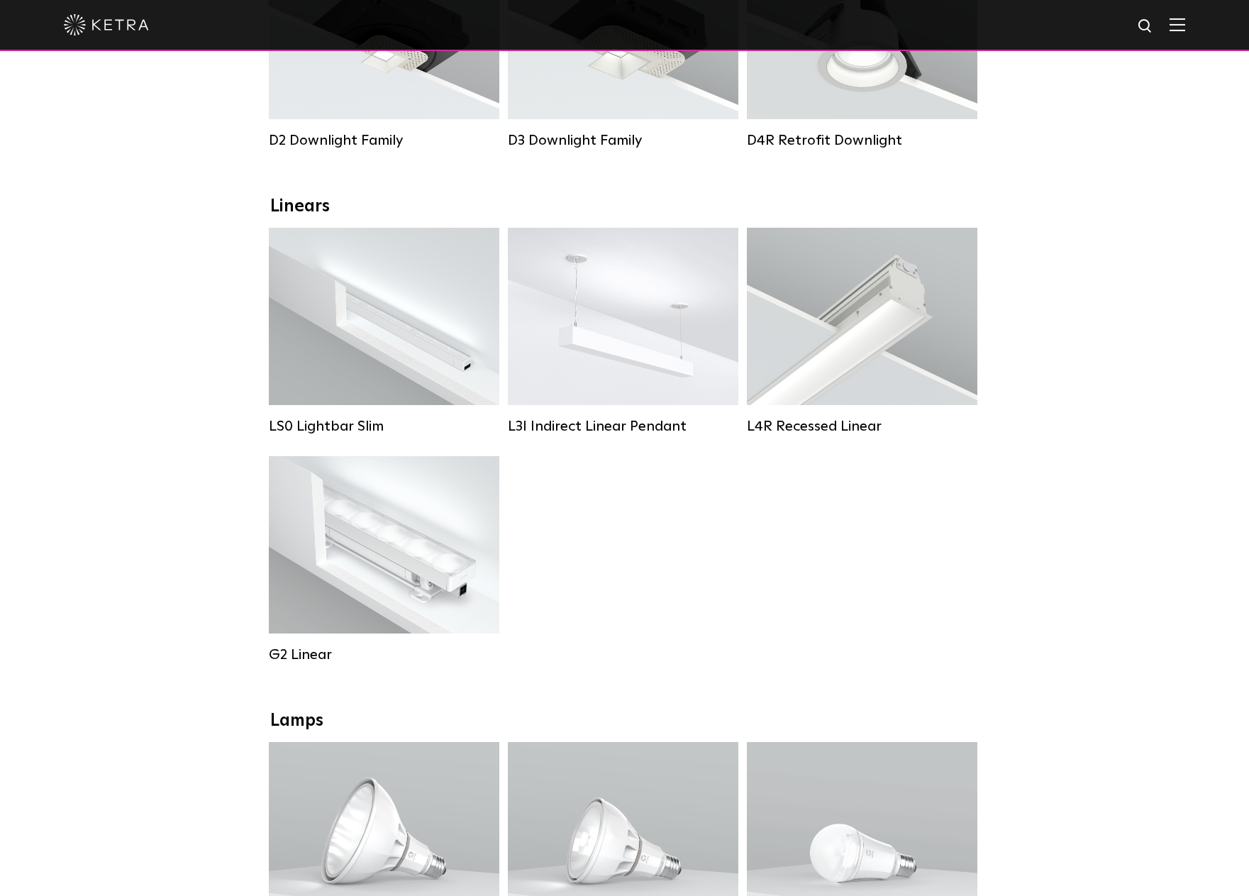
scroll to position [293, 0]
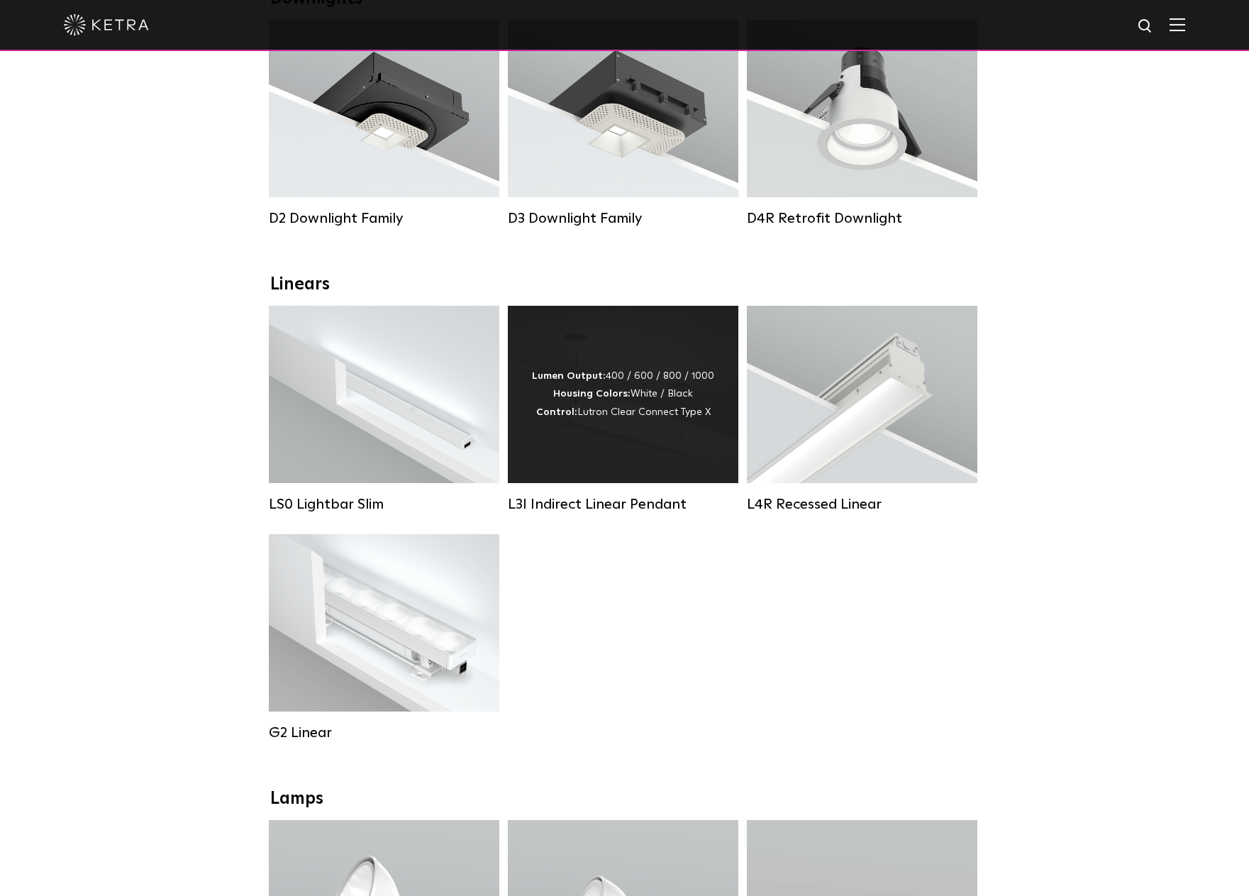
click at [652, 421] on div "Lumen Output: 400 / 600 / 800 / 1000 Housing Colors: White / Black Control: Lut…" at bounding box center [623, 395] width 182 height 54
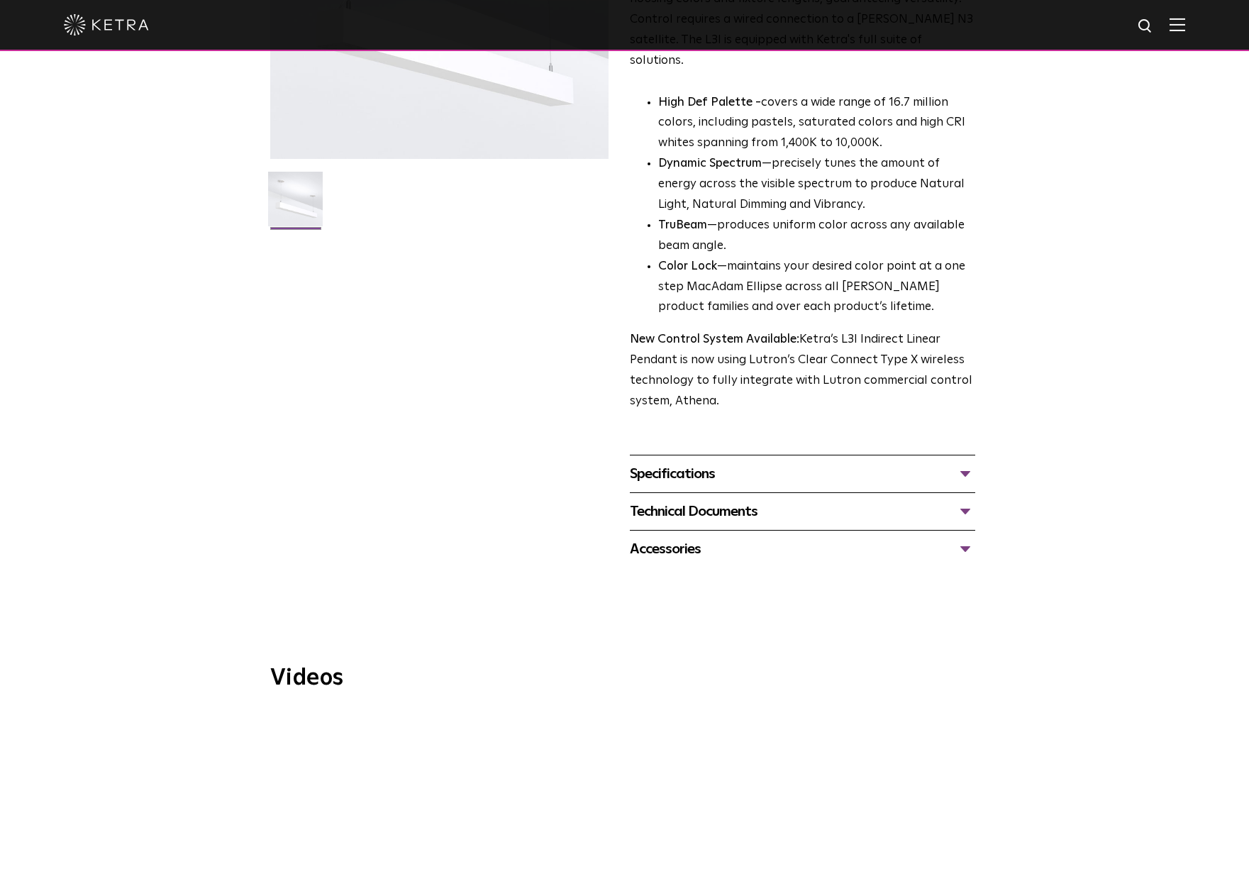
scroll to position [248, 0]
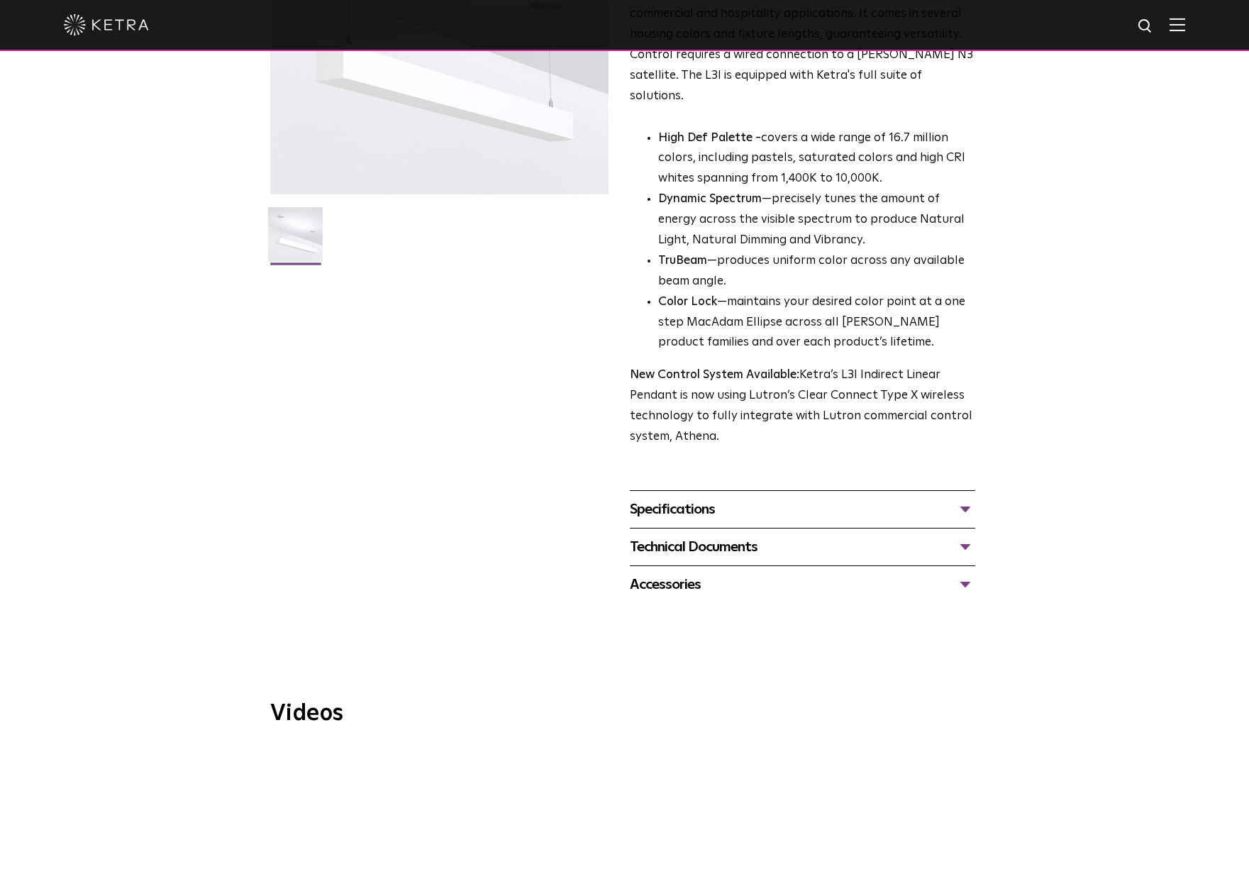
click at [688, 498] on div "Specifications" at bounding box center [803, 509] width 346 height 23
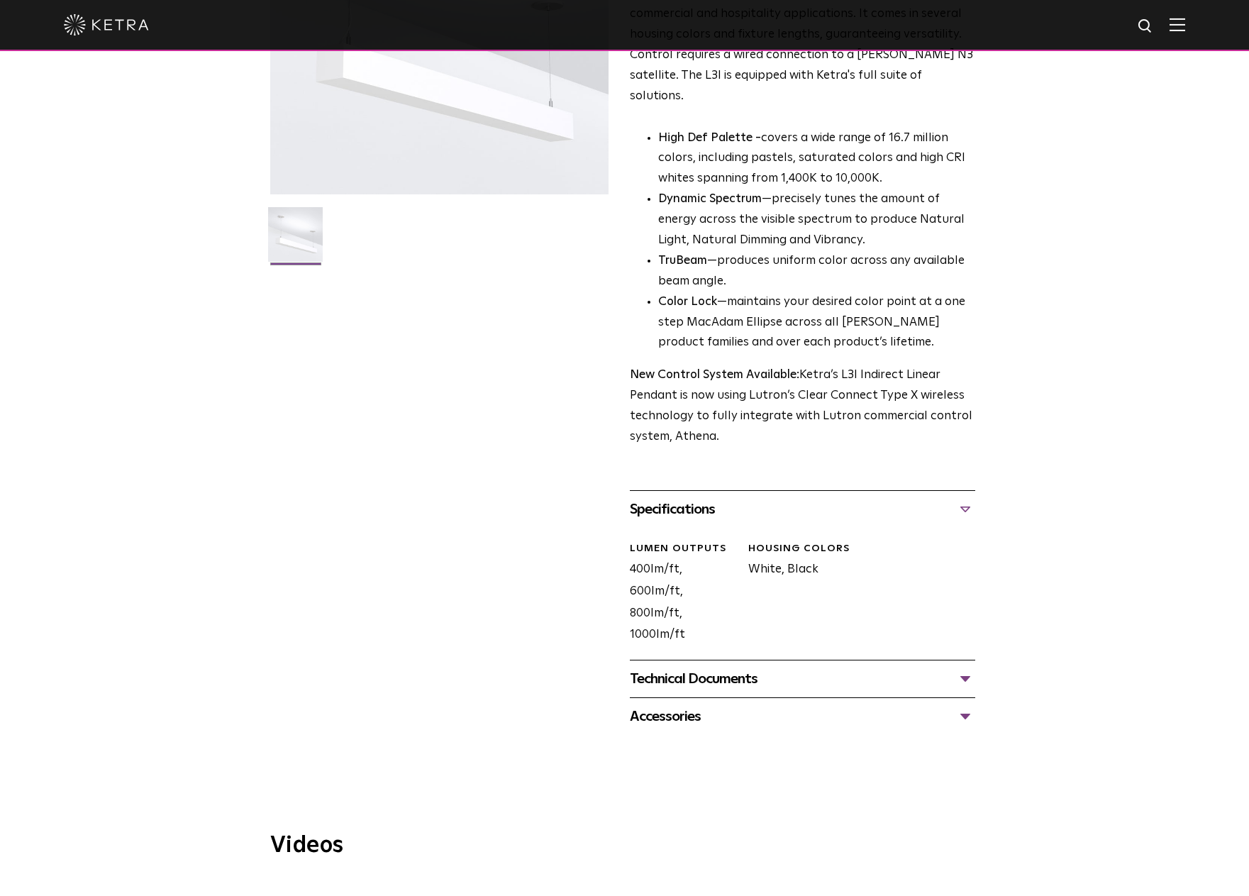
click at [681, 668] on div "Technical Documents" at bounding box center [803, 679] width 346 height 23
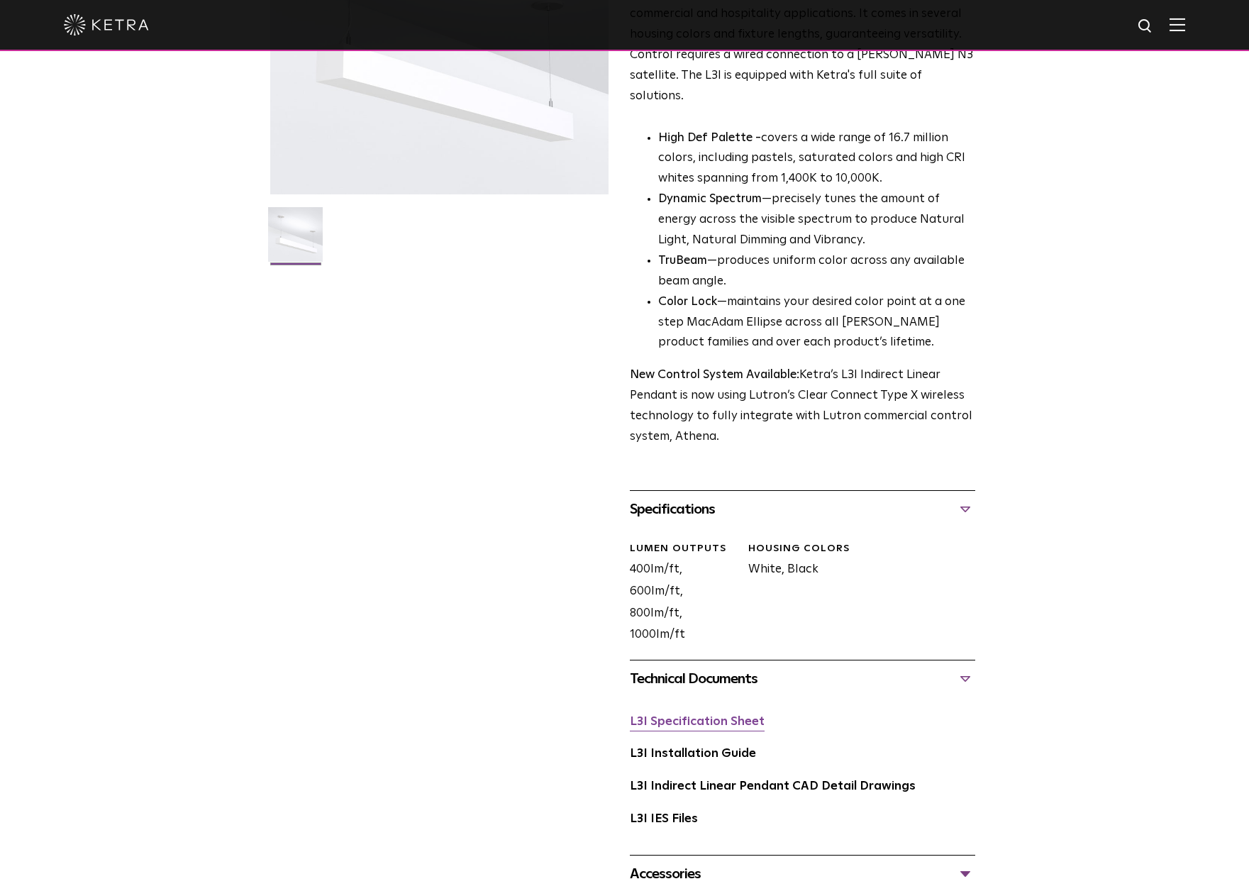
click at [684, 716] on link "L3I Specification Sheet" at bounding box center [697, 722] width 135 height 12
